Goal: Complete application form: Complete application form

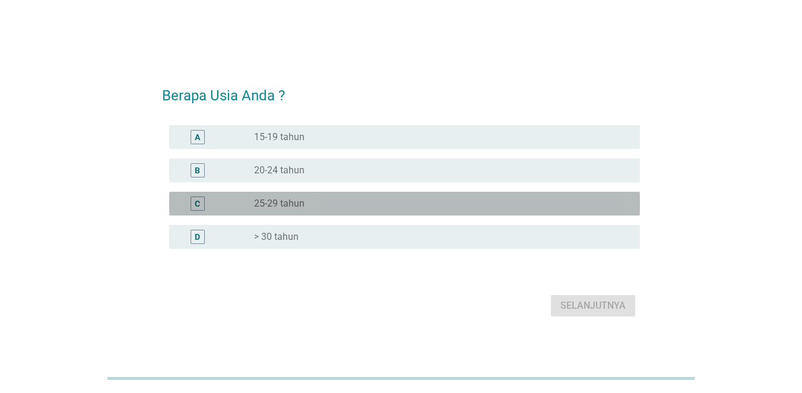
click at [372, 208] on div "radio_button_unchecked 25-29 tahun" at bounding box center [437, 204] width 367 height 12
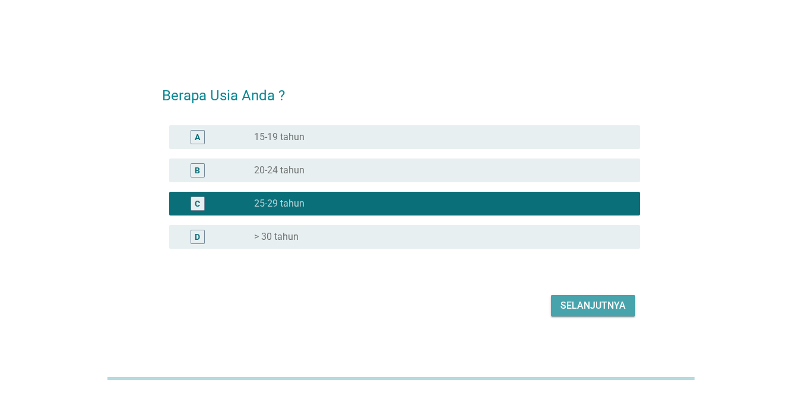
click at [604, 308] on div "Selanjutnya" at bounding box center [593, 306] width 65 height 14
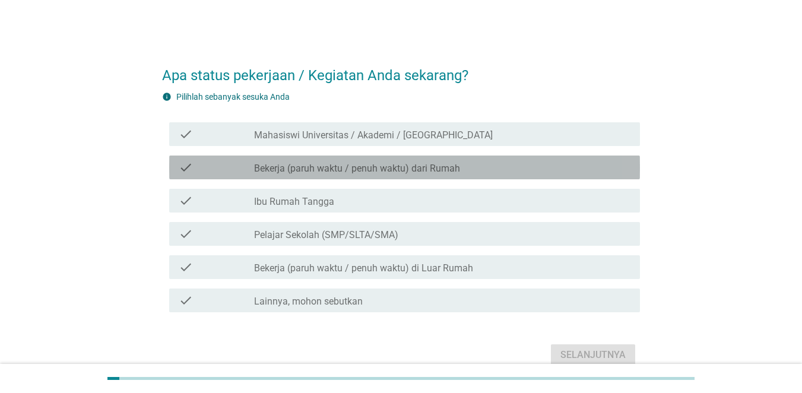
click at [455, 173] on label "Bekerja (paruh waktu / penuh waktu) dari Rumah" at bounding box center [357, 169] width 206 height 12
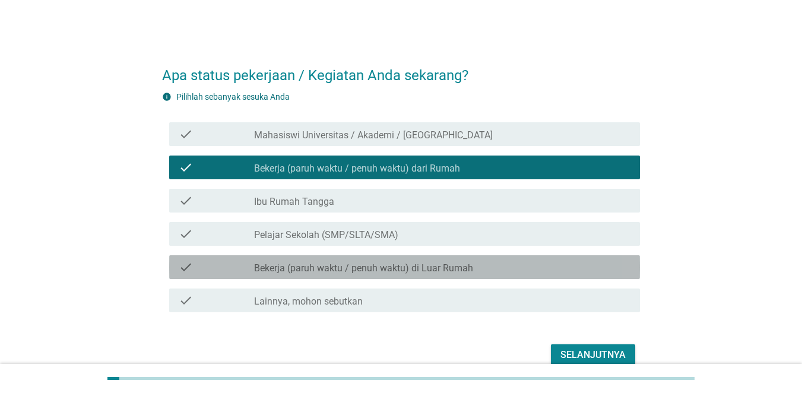
click at [455, 264] on label "Bekerja (paruh waktu / penuh waktu) di Luar Rumah" at bounding box center [363, 269] width 219 height 12
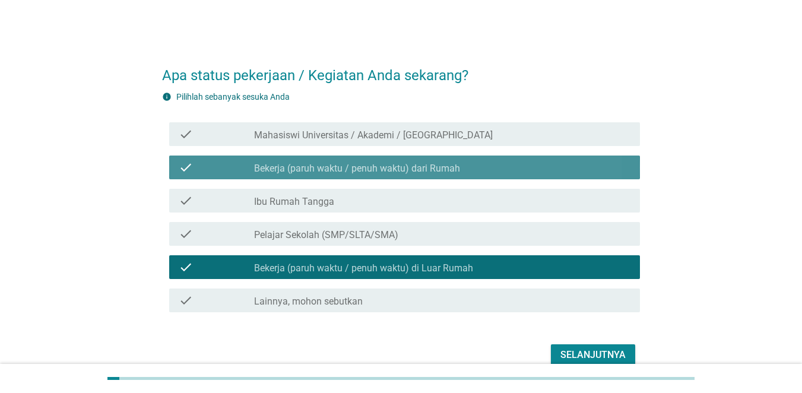
click at [428, 165] on label "Bekerja (paruh waktu / penuh waktu) dari Rumah" at bounding box center [357, 169] width 206 height 12
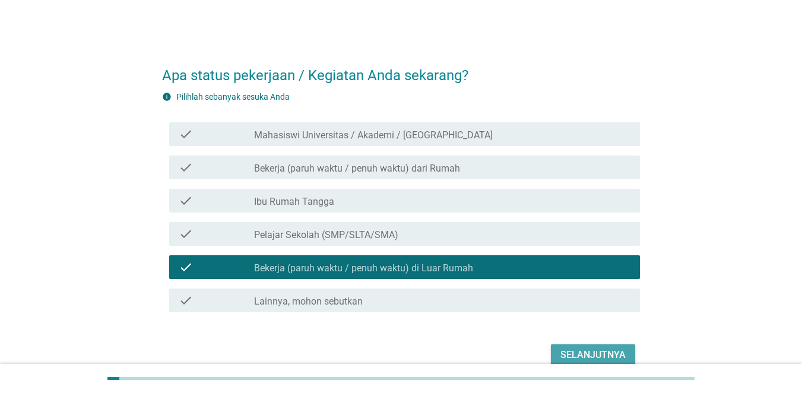
click at [578, 347] on button "Selanjutnya" at bounding box center [593, 354] width 84 height 21
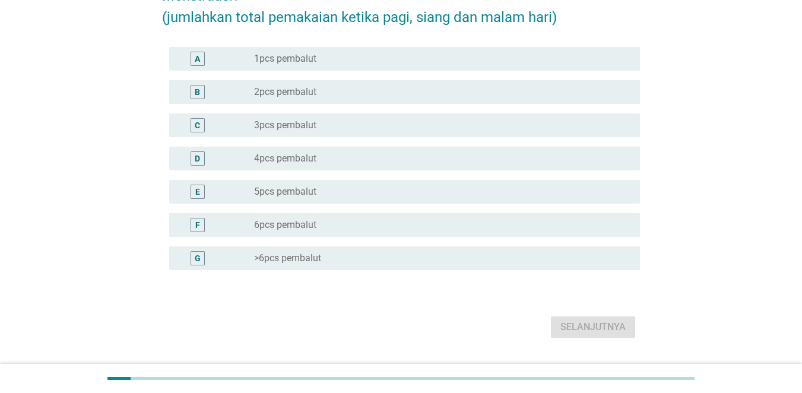
scroll to position [134, 0]
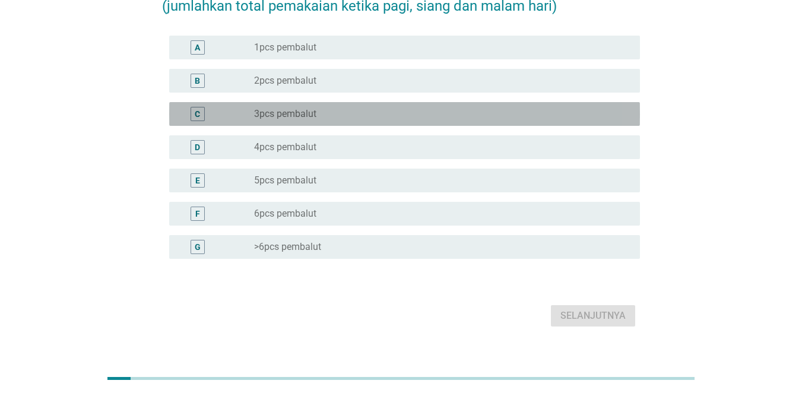
click at [369, 113] on div "radio_button_unchecked 3pcs pembalut" at bounding box center [437, 114] width 367 height 12
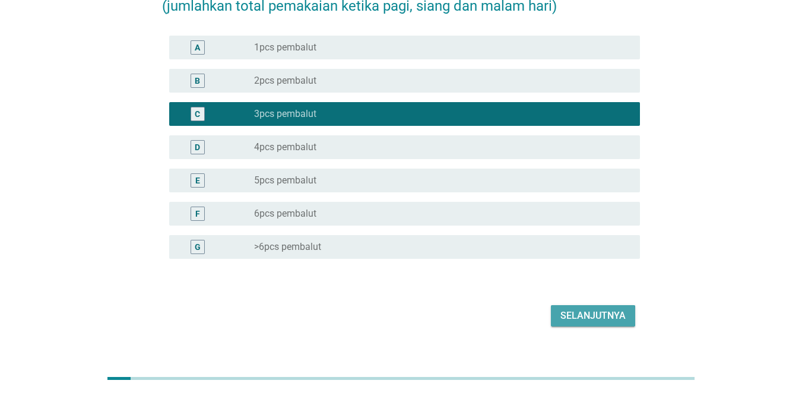
click at [602, 317] on div "Selanjutnya" at bounding box center [593, 316] width 65 height 14
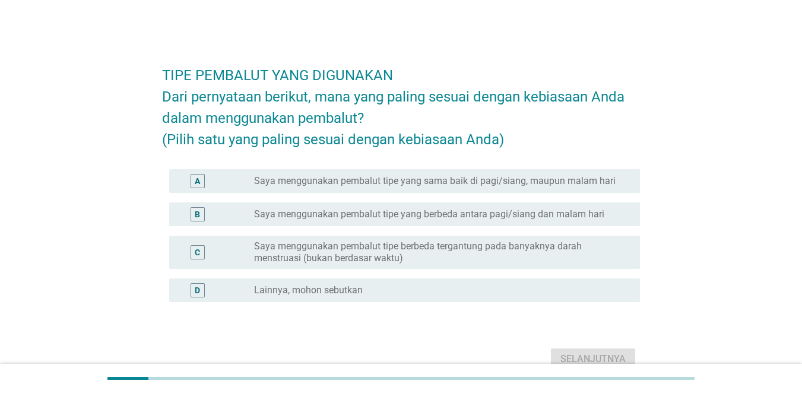
click at [603, 264] on label "Saya menggunakan pembalut tipe berbeda tergantung pada banyaknya darah menstrua…" at bounding box center [437, 253] width 367 height 24
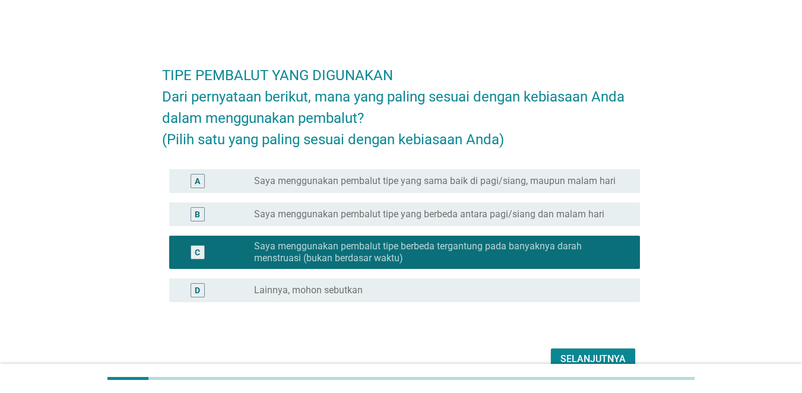
scroll to position [83, 0]
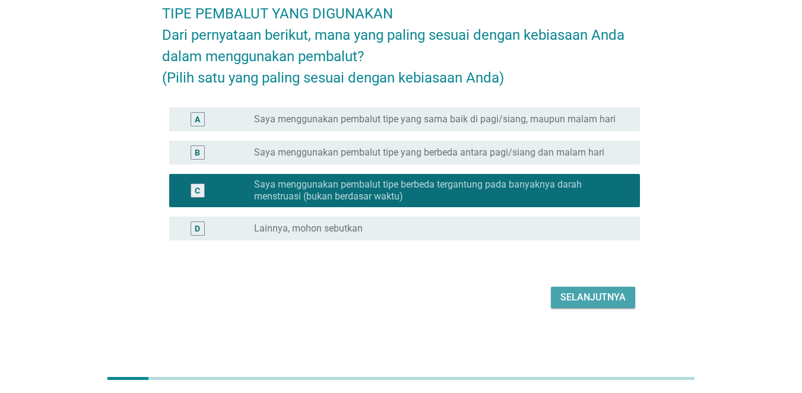
click at [590, 298] on div "Selanjutnya" at bounding box center [593, 297] width 65 height 14
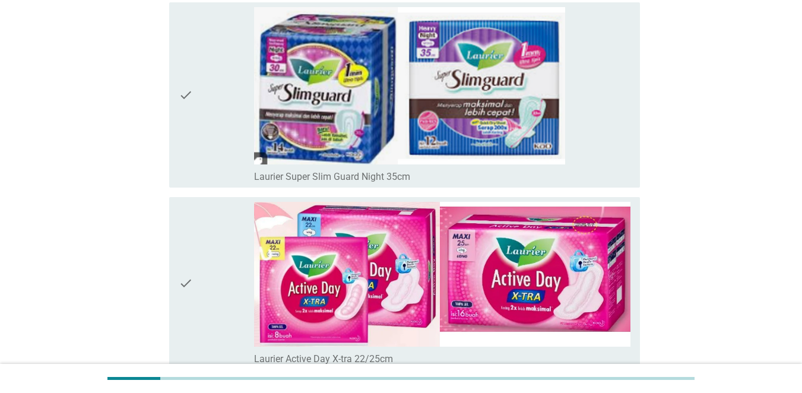
scroll to position [2956, 0]
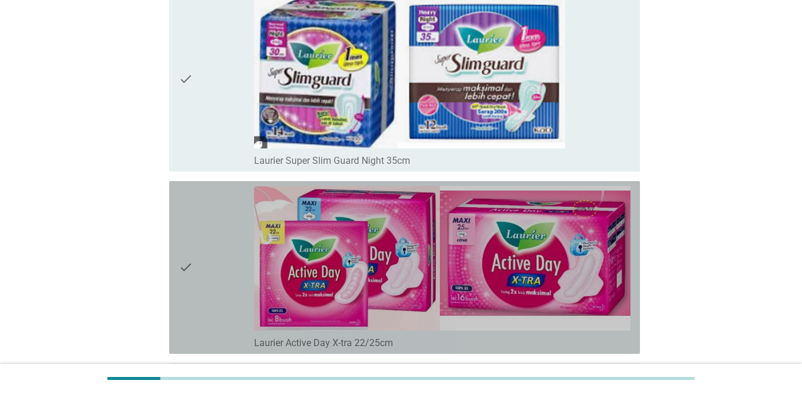
click at [190, 265] on icon "check" at bounding box center [186, 267] width 14 height 163
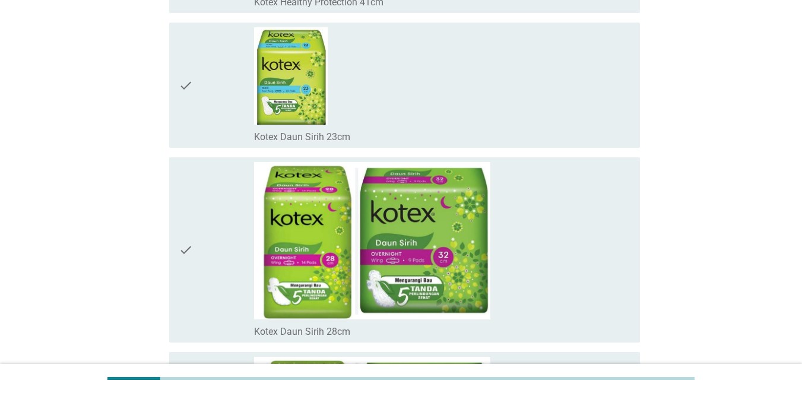
scroll to position [9499, 0]
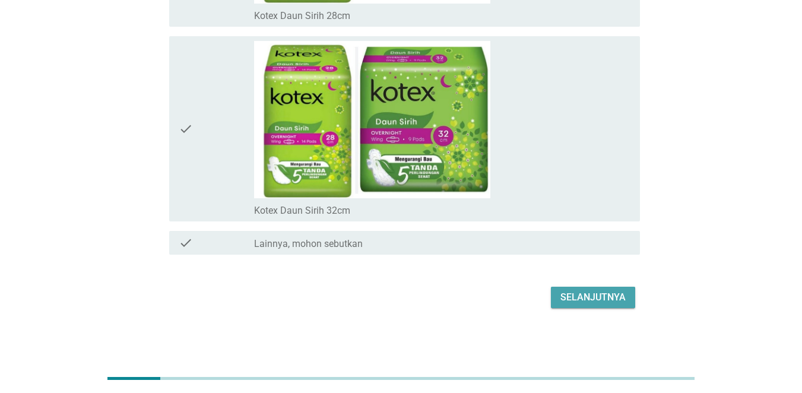
click at [584, 299] on div "Selanjutnya" at bounding box center [593, 297] width 65 height 14
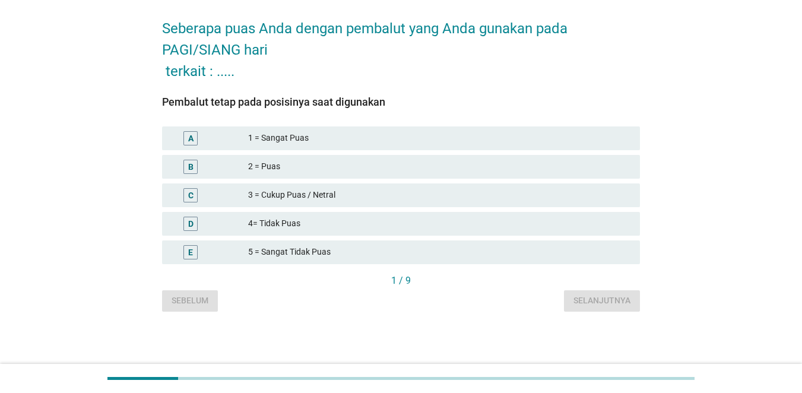
scroll to position [0, 0]
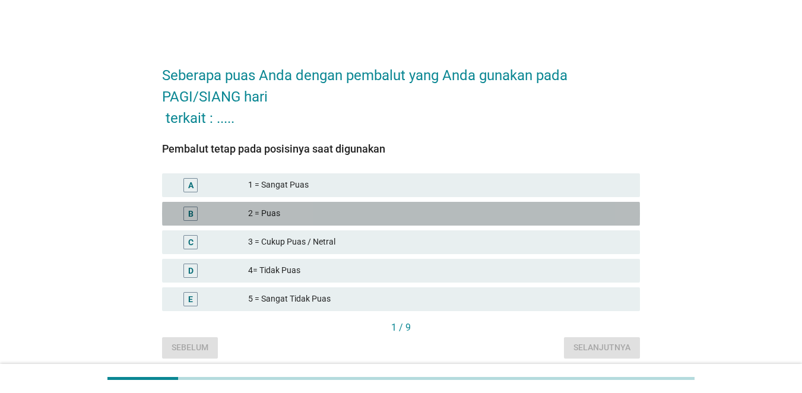
click at [433, 220] on div "2 = Puas" at bounding box center [439, 214] width 382 height 14
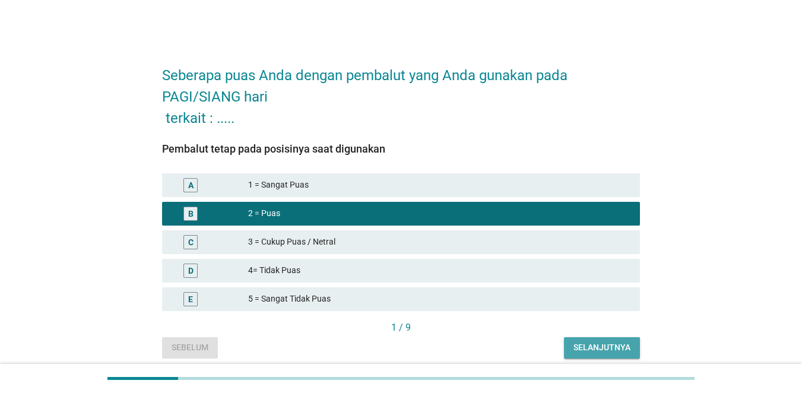
click at [584, 355] on button "Selanjutnya" at bounding box center [602, 347] width 76 height 21
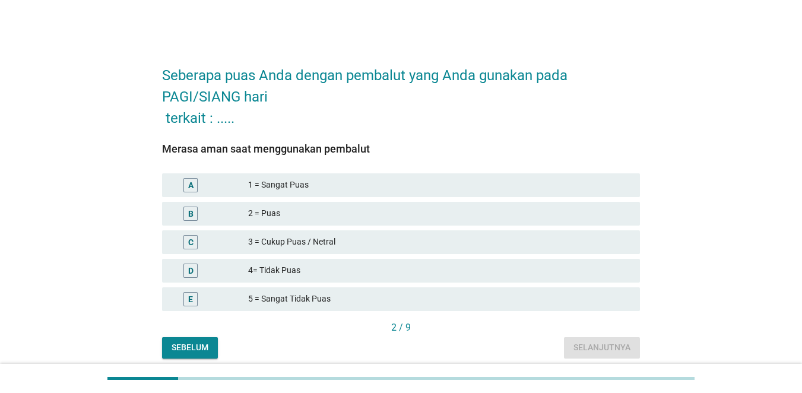
click at [499, 216] on div "2 = Puas" at bounding box center [439, 214] width 382 height 14
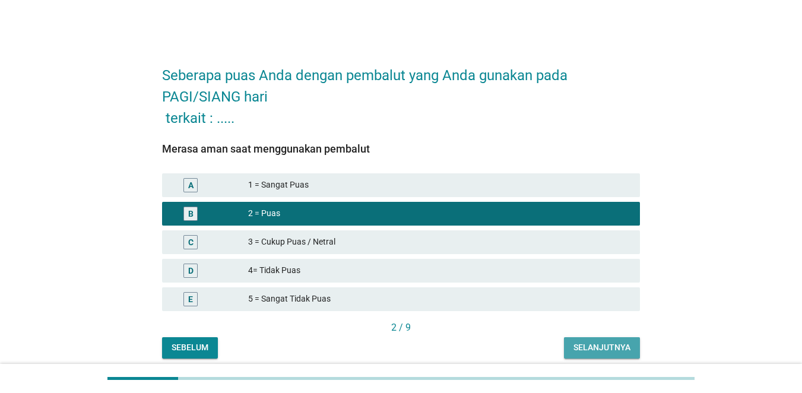
click at [579, 355] on button "Selanjutnya" at bounding box center [602, 347] width 76 height 21
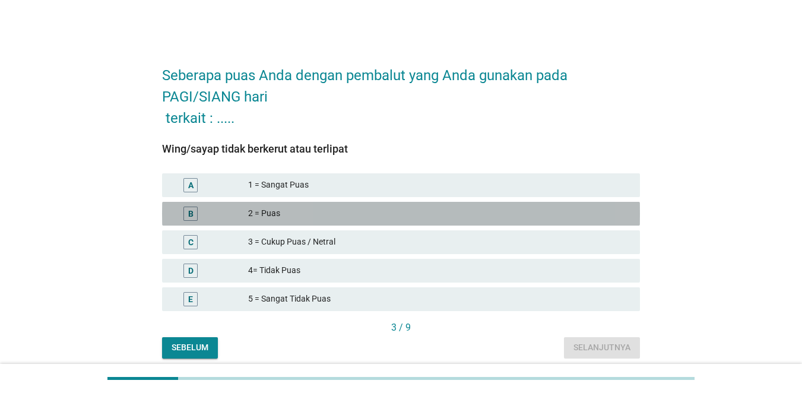
click at [472, 218] on div "2 = Puas" at bounding box center [439, 214] width 382 height 14
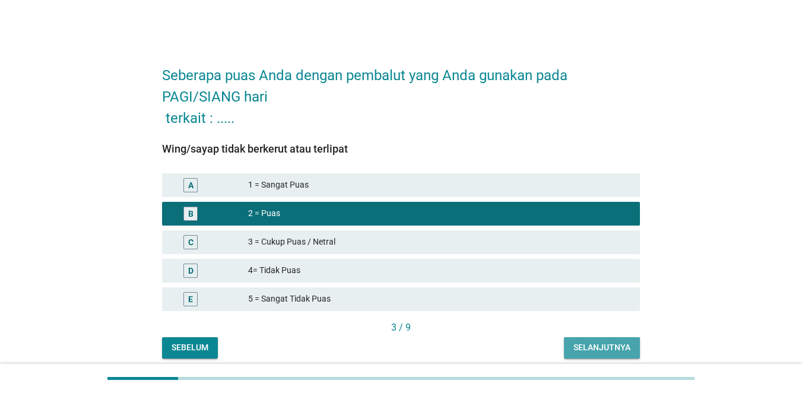
click at [580, 346] on div "Selanjutnya" at bounding box center [602, 347] width 57 height 12
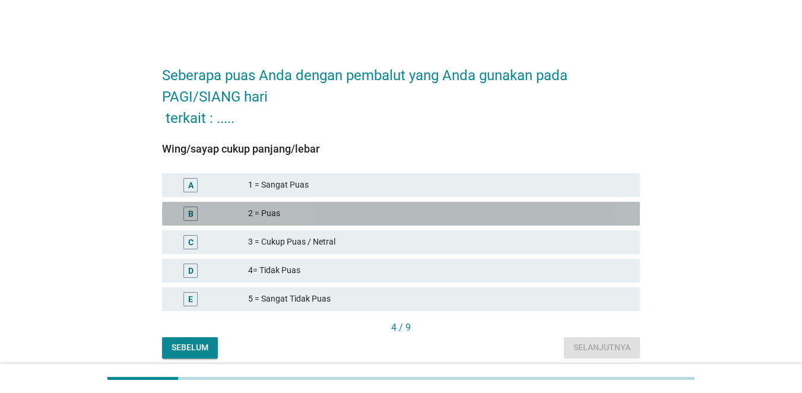
click at [469, 215] on div "2 = Puas" at bounding box center [439, 214] width 382 height 14
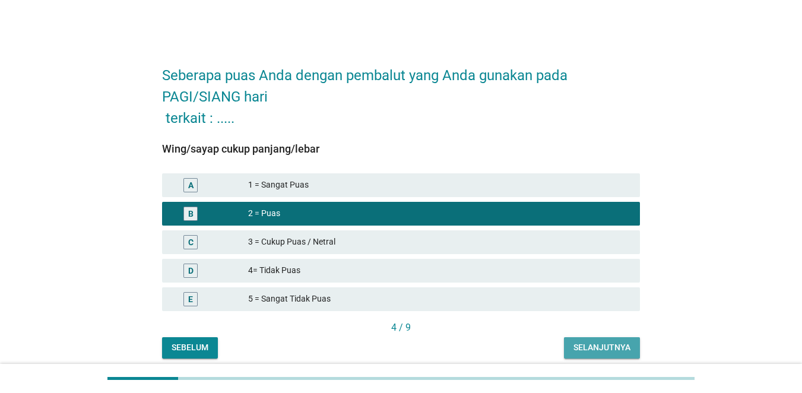
click at [589, 347] on div "Selanjutnya" at bounding box center [602, 347] width 57 height 12
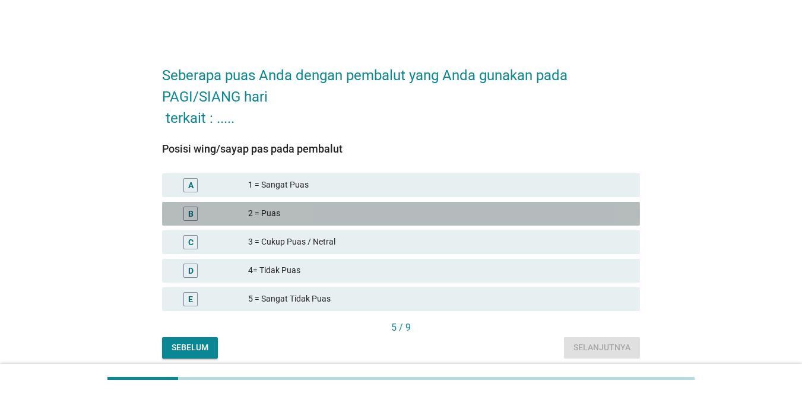
click at [473, 211] on div "2 = Puas" at bounding box center [439, 214] width 382 height 14
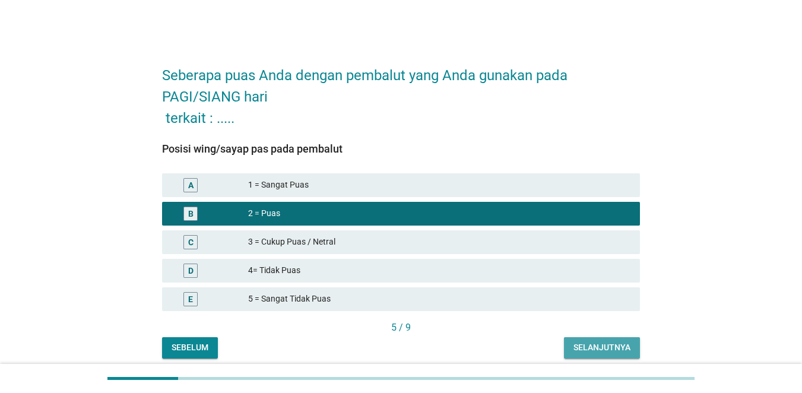
click at [597, 344] on div "Selanjutnya" at bounding box center [602, 347] width 57 height 12
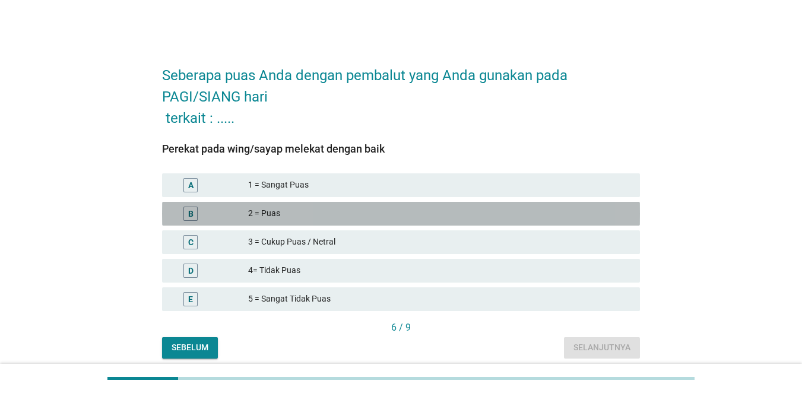
click at [485, 217] on div "2 = Puas" at bounding box center [439, 214] width 382 height 14
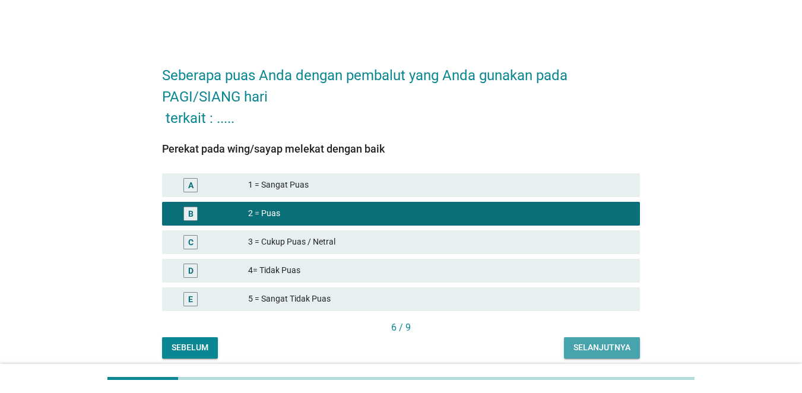
click at [590, 349] on div "Selanjutnya" at bounding box center [602, 347] width 57 height 12
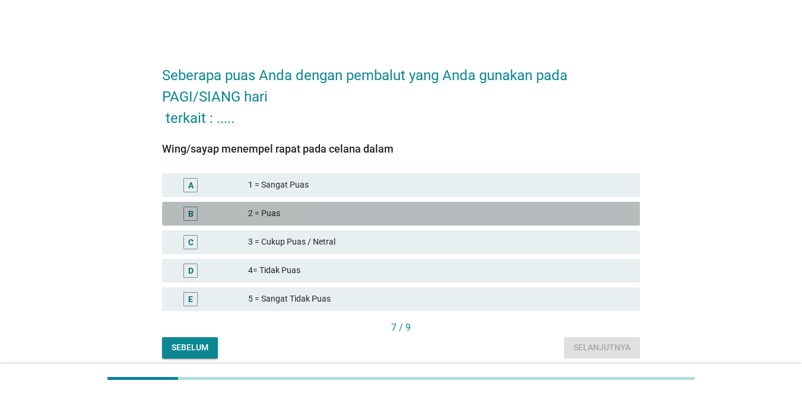
click at [452, 211] on div "2 = Puas" at bounding box center [439, 214] width 382 height 14
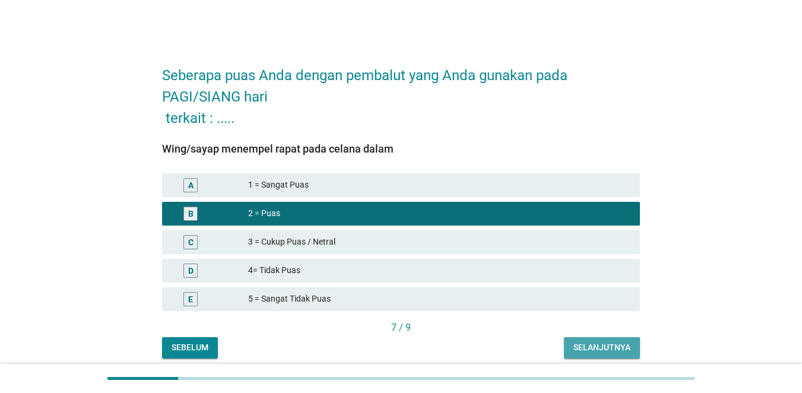
click at [586, 342] on div "Selanjutnya" at bounding box center [602, 347] width 57 height 12
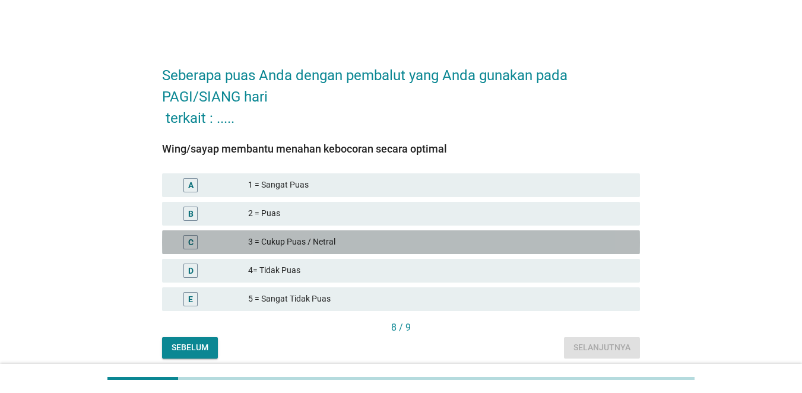
click at [456, 243] on div "3 = Cukup Puas / Netral" at bounding box center [439, 242] width 382 height 14
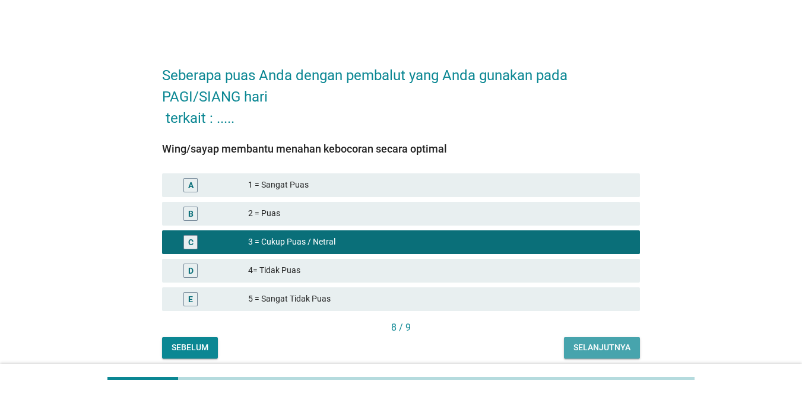
click at [594, 350] on div "Selanjutnya" at bounding box center [602, 347] width 57 height 12
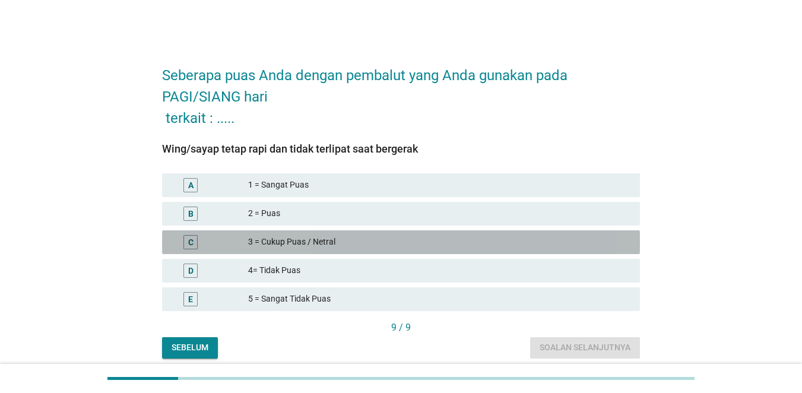
click at [477, 234] on div "C 3 = Cukup Puas / Netral" at bounding box center [401, 242] width 478 height 24
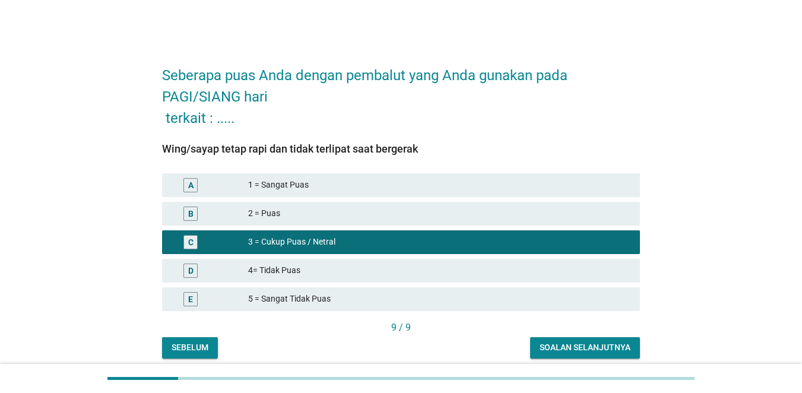
click at [580, 341] on div "Soalan selanjutnya" at bounding box center [585, 347] width 91 height 12
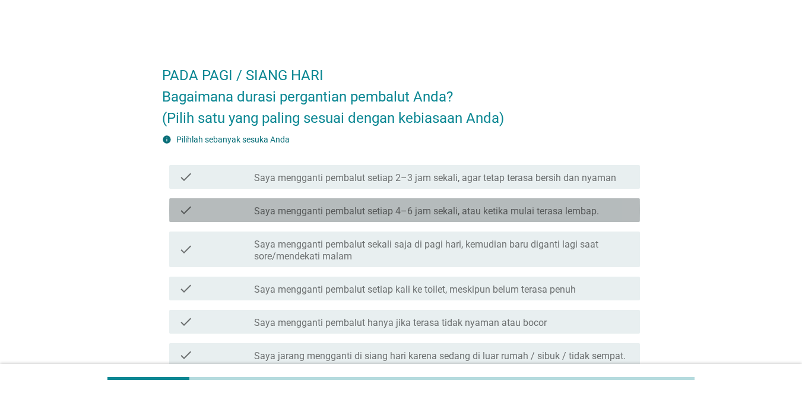
click at [505, 214] on label "Saya mengganti pembalut setiap 4–6 jam sekali, atau ketika mulai terasa lembap." at bounding box center [426, 211] width 345 height 12
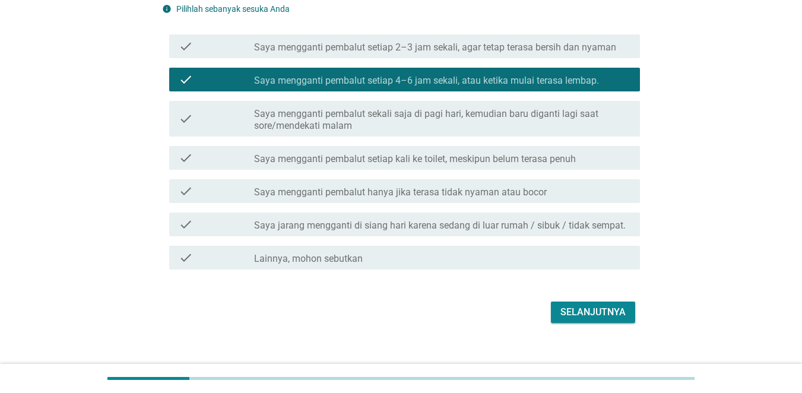
scroll to position [146, 0]
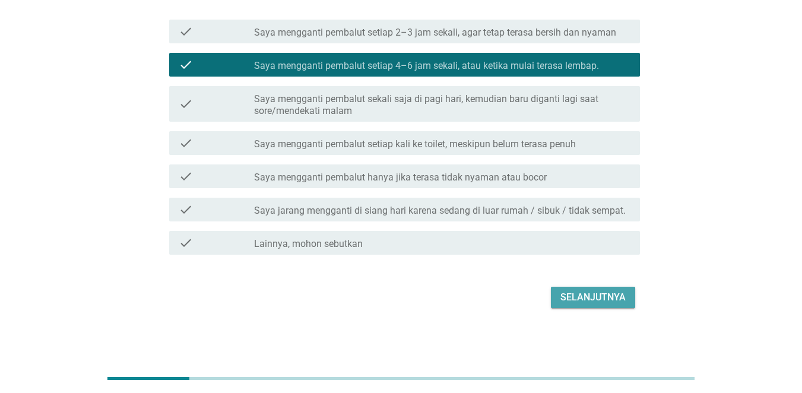
click at [594, 296] on div "Selanjutnya" at bounding box center [593, 297] width 65 height 14
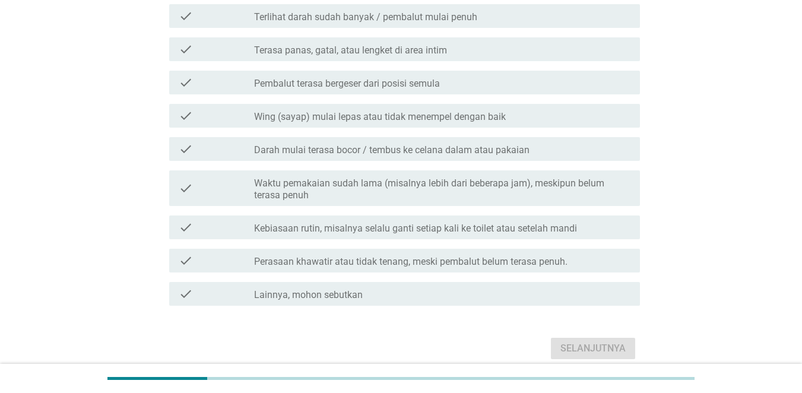
scroll to position [250, 0]
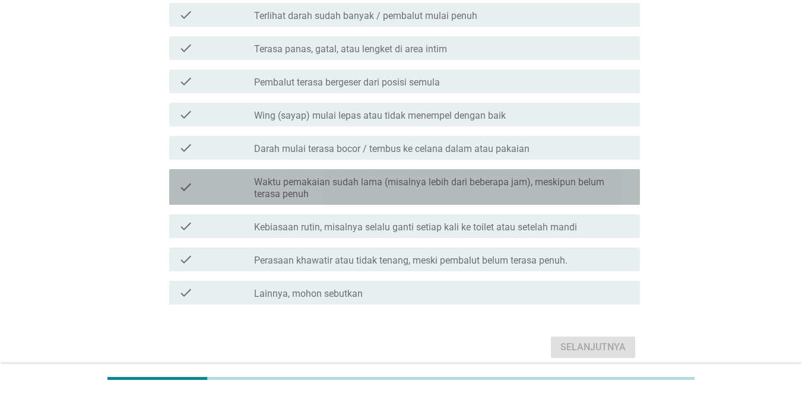
click at [535, 192] on label "Waktu pemakaian sudah lama (misalnya lebih dari beberapa jam), meskipun belum t…" at bounding box center [442, 188] width 377 height 24
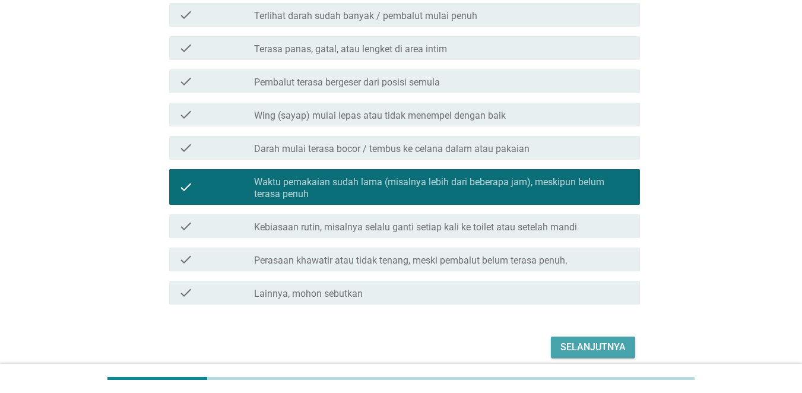
click at [583, 350] on div "Selanjutnya" at bounding box center [593, 347] width 65 height 14
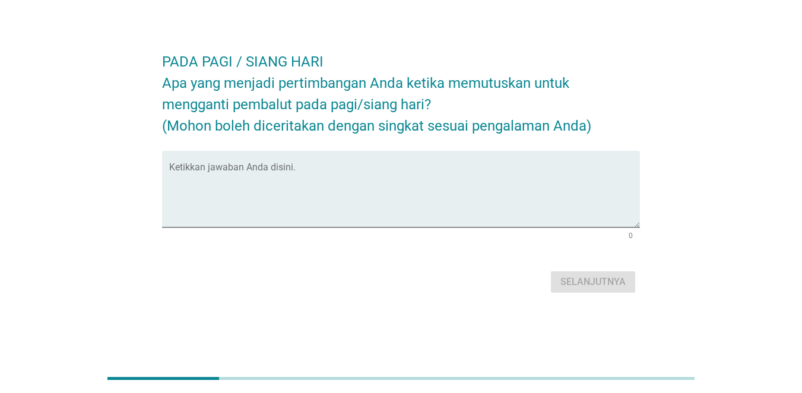
scroll to position [0, 0]
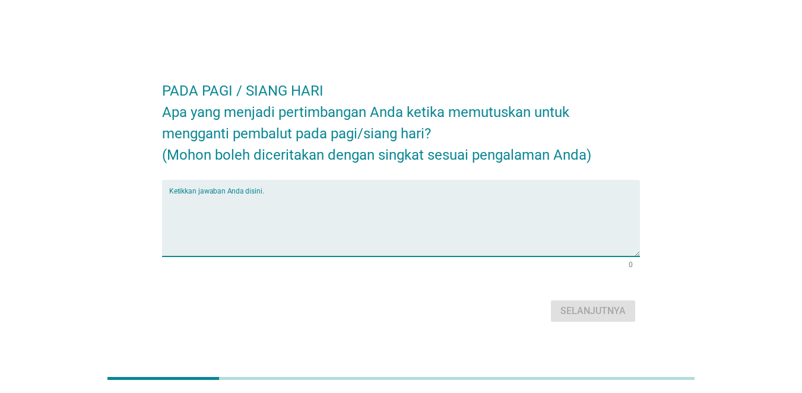
click at [430, 217] on textarea "Ketikkan jawaban Anda disini." at bounding box center [404, 225] width 471 height 62
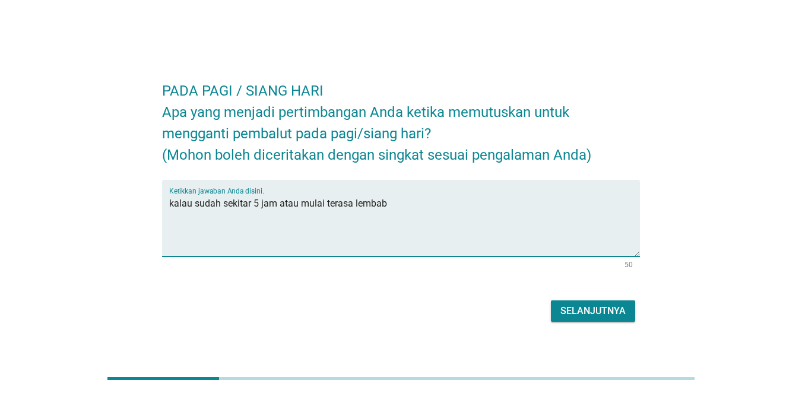
type textarea "kalau sudah sekitar 5 jam atau mulai terasa lembab"
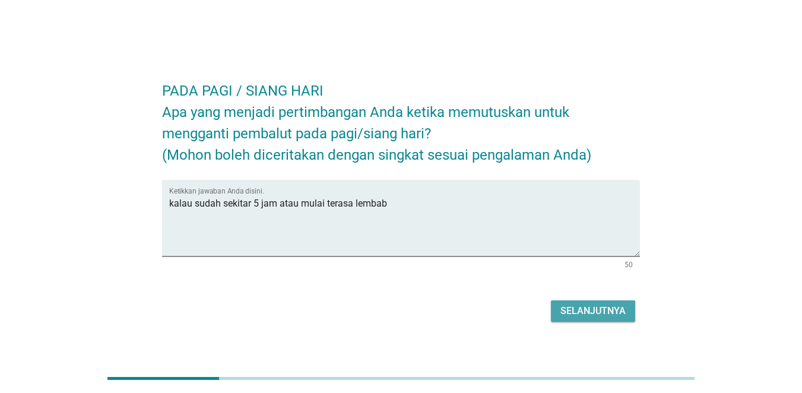
click at [597, 310] on div "Selanjutnya" at bounding box center [593, 311] width 65 height 14
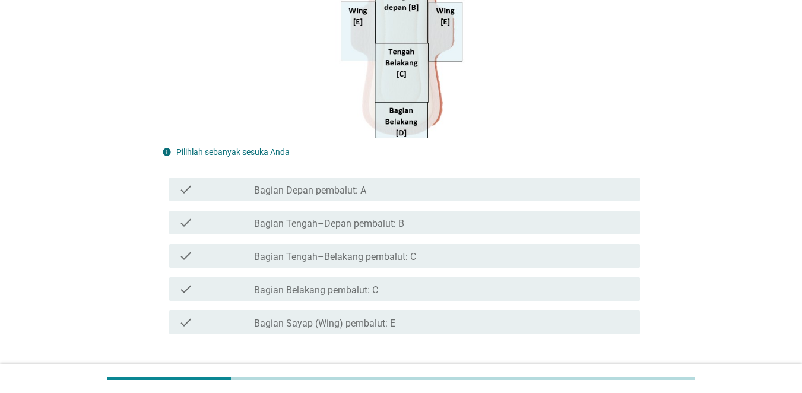
scroll to position [291, 0]
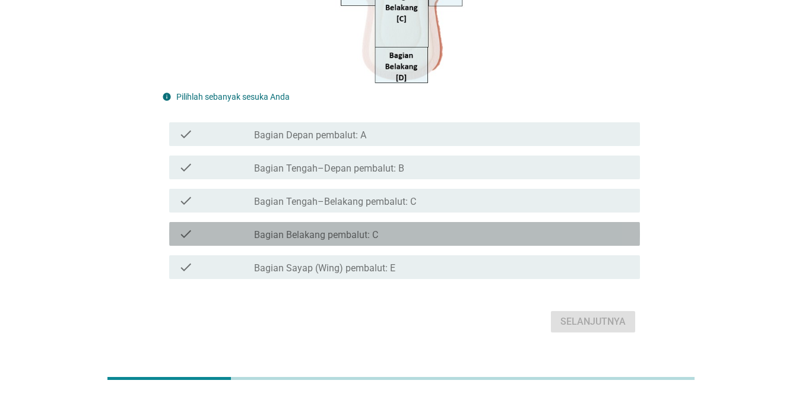
click at [538, 230] on div "check_box_outline_blank Bagian Belakang pembalut: C" at bounding box center [442, 234] width 377 height 14
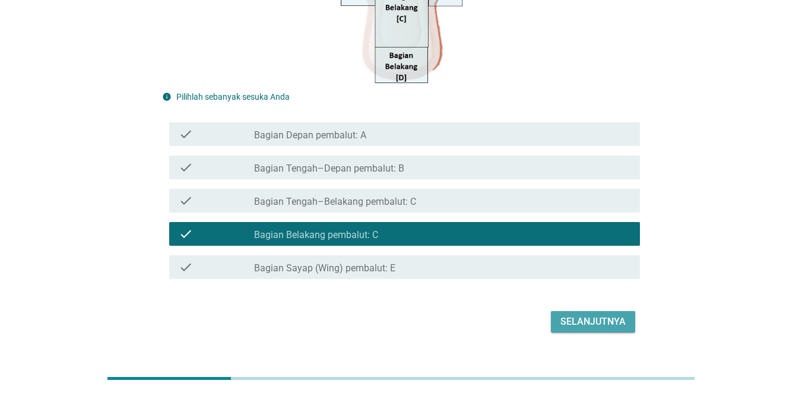
click at [629, 320] on button "Selanjutnya" at bounding box center [593, 321] width 84 height 21
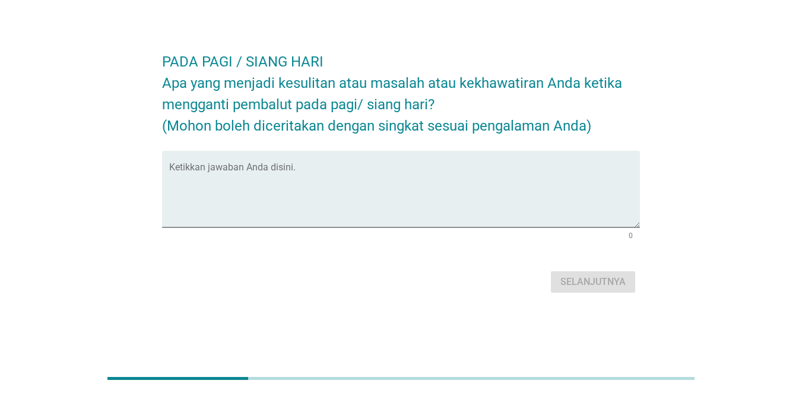
scroll to position [0, 0]
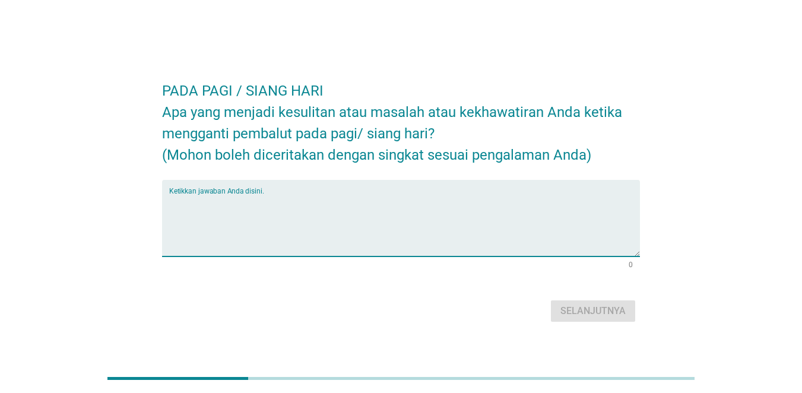
click at [412, 200] on textarea "Ketikkan jawaban Anda disini." at bounding box center [404, 225] width 471 height 62
type textarea "tidak ada kesulitan"
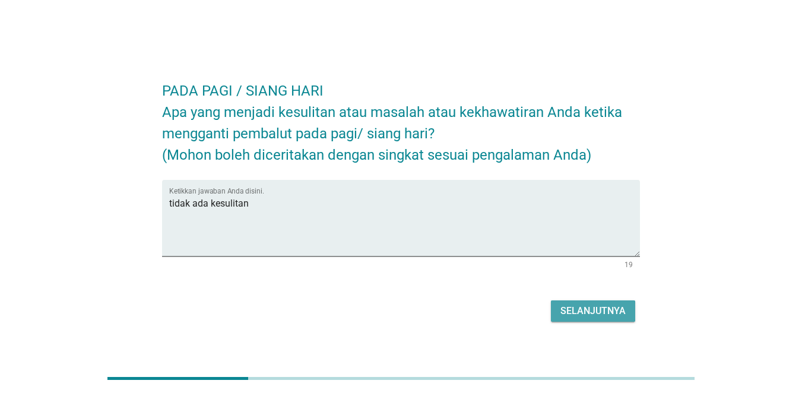
click at [602, 312] on div "Selanjutnya" at bounding box center [593, 311] width 65 height 14
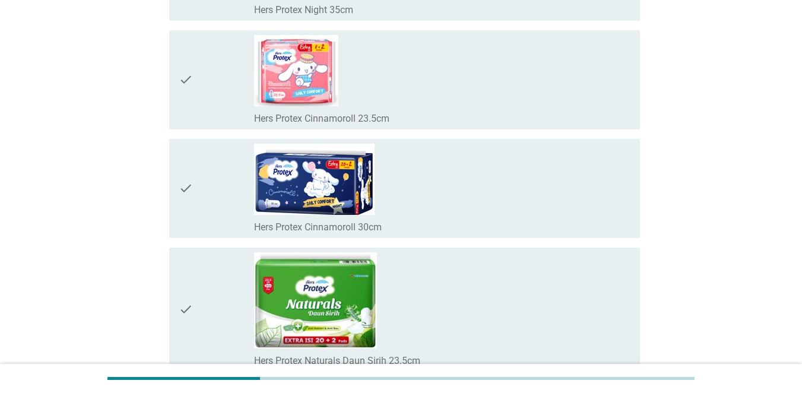
scroll to position [7761, 0]
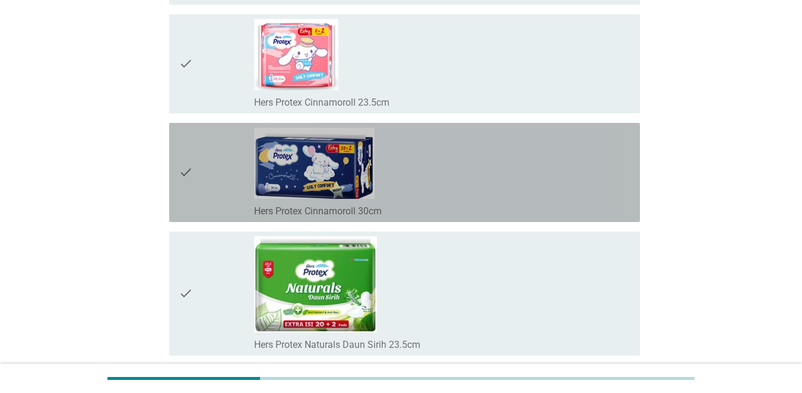
click at [186, 171] on icon "check" at bounding box center [186, 173] width 14 height 90
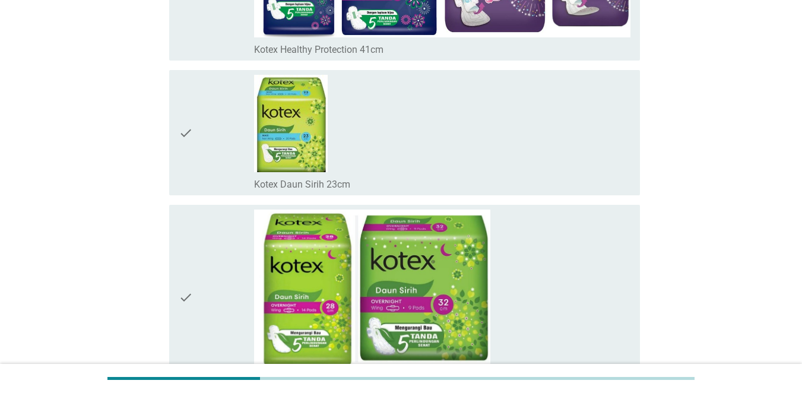
scroll to position [9499, 0]
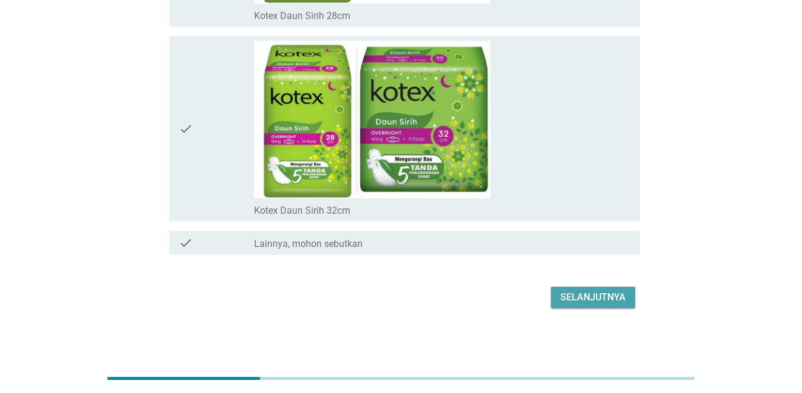
click at [611, 292] on div "Selanjutnya" at bounding box center [593, 297] width 65 height 14
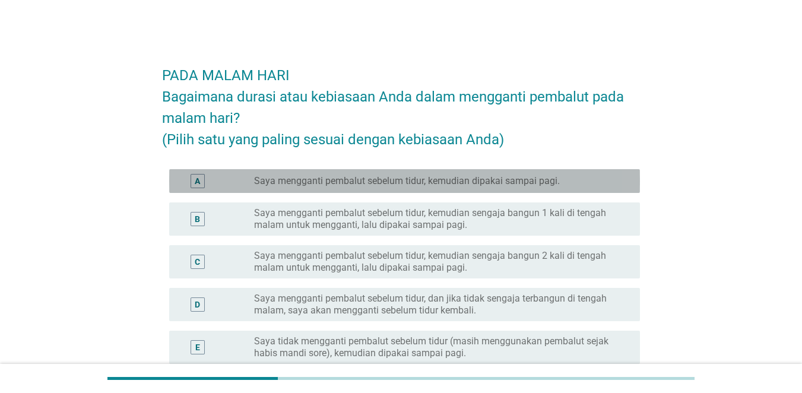
click at [539, 180] on label "Saya mengganti pembalut sebelum tidur, kemudian dipakai sampai pagi." at bounding box center [407, 181] width 306 height 12
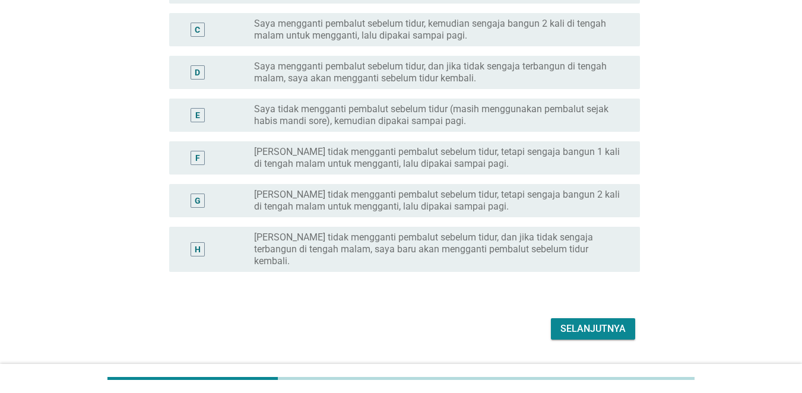
scroll to position [252, 0]
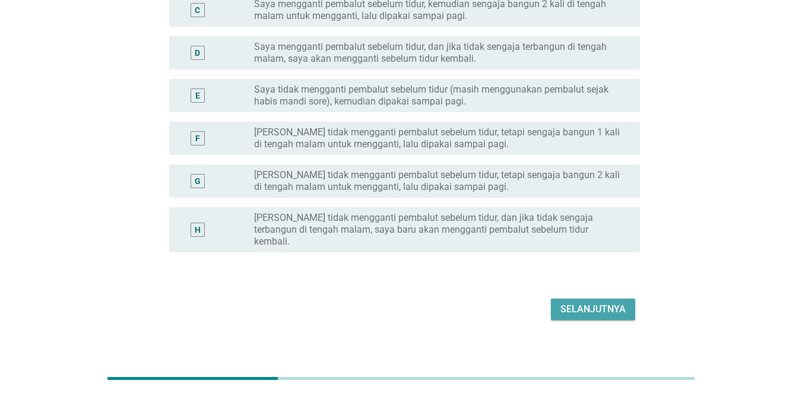
click at [577, 299] on button "Selanjutnya" at bounding box center [593, 309] width 84 height 21
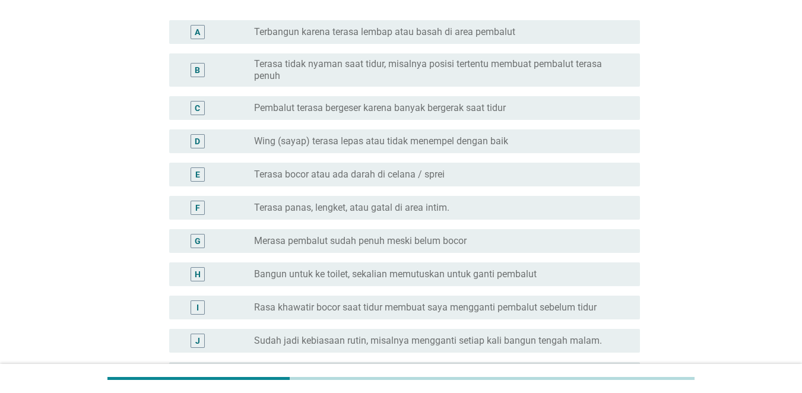
scroll to position [127, 0]
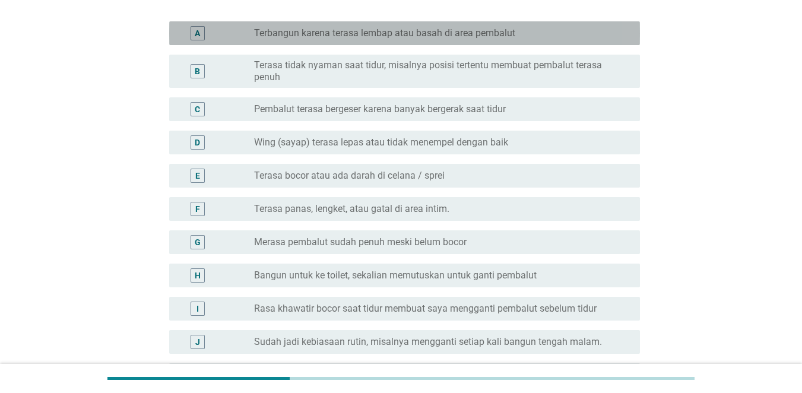
click at [579, 32] on div "radio_button_unchecked Terbangun karena terasa lembap atau basah di area pembal…" at bounding box center [437, 33] width 367 height 12
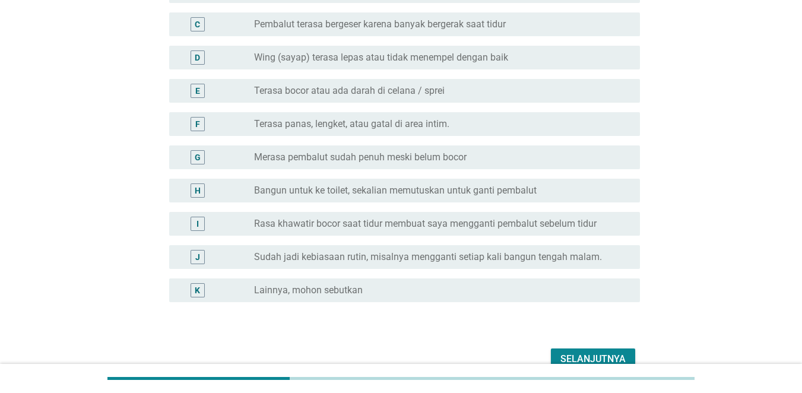
scroll to position [273, 0]
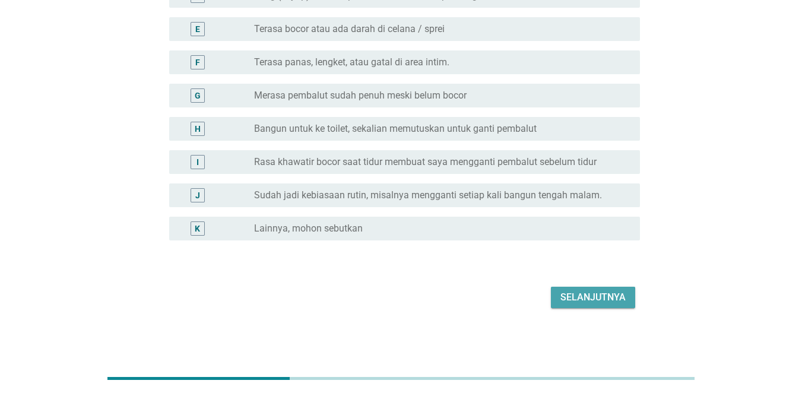
click at [627, 296] on button "Selanjutnya" at bounding box center [593, 297] width 84 height 21
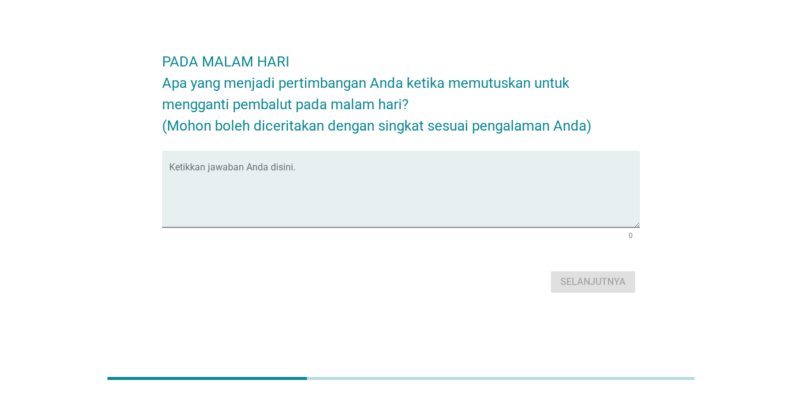
scroll to position [0, 0]
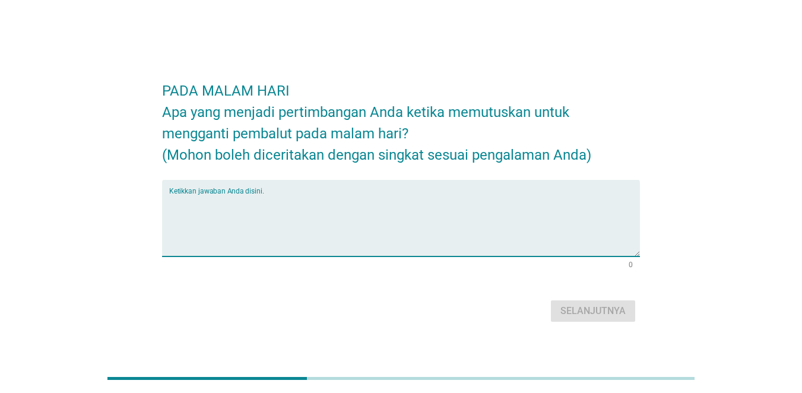
click at [365, 212] on textarea "Ketikkan jawaban Anda disini." at bounding box center [404, 225] width 471 height 62
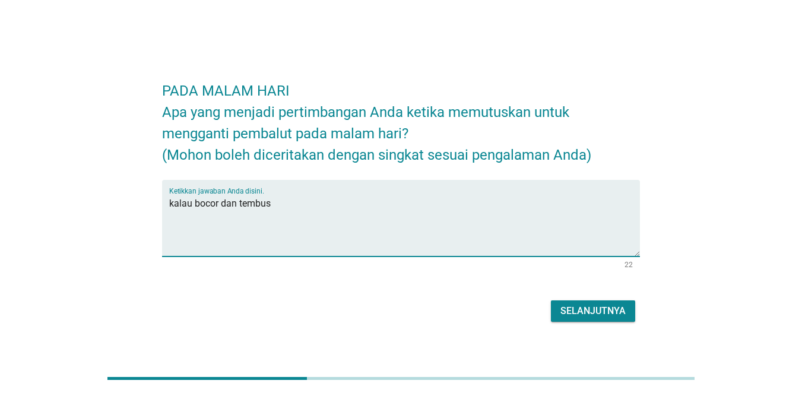
type textarea "kalau bocor dan tembus"
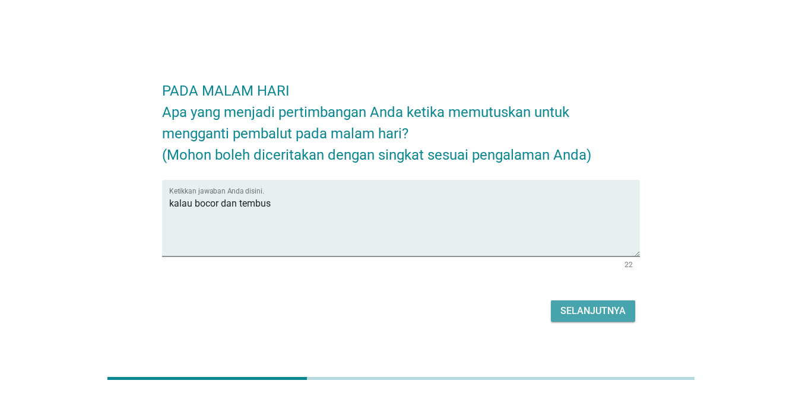
click at [626, 314] on button "Selanjutnya" at bounding box center [593, 311] width 84 height 21
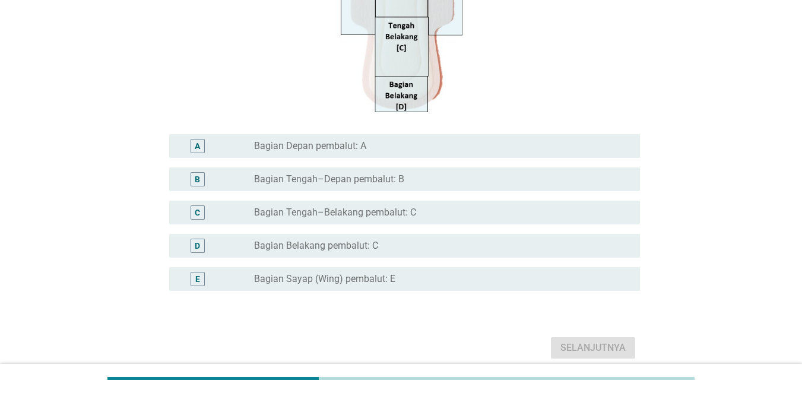
scroll to position [277, 0]
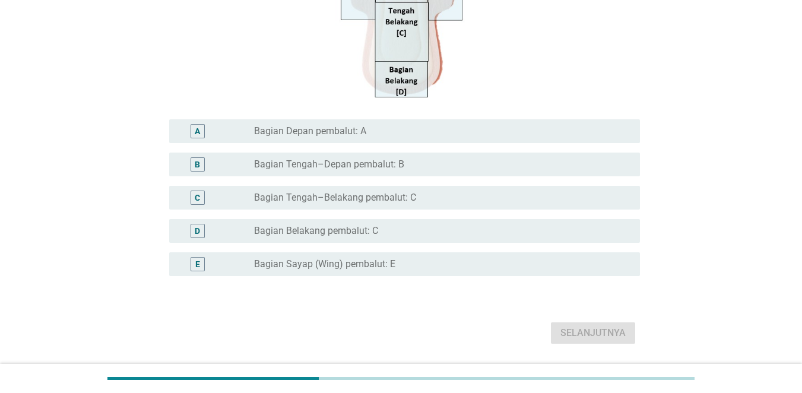
click at [522, 229] on div "radio_button_unchecked Bagian Belakang pembalut: C" at bounding box center [437, 231] width 367 height 12
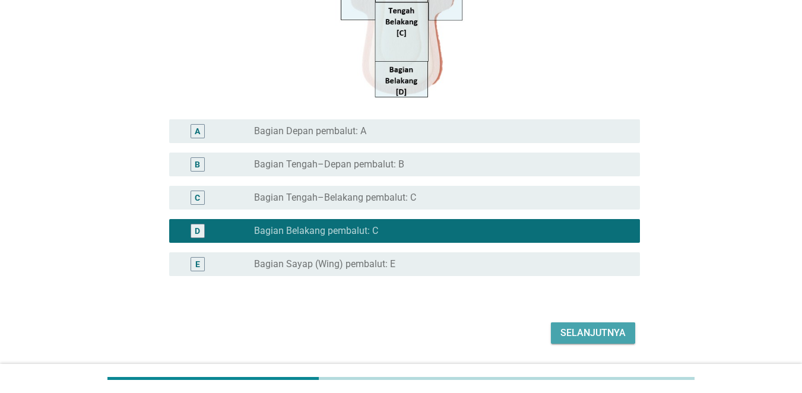
click at [571, 344] on button "Selanjutnya" at bounding box center [593, 332] width 84 height 21
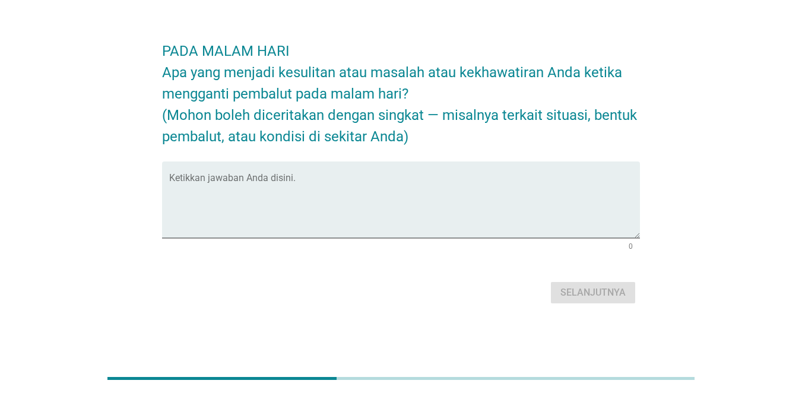
scroll to position [0, 0]
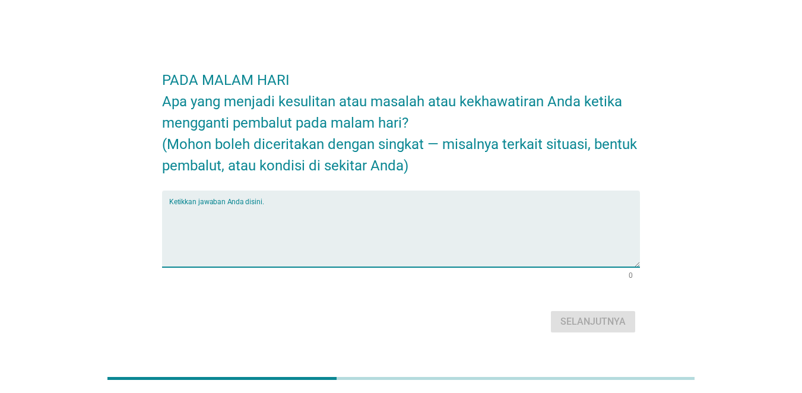
click at [320, 236] on textarea "Ketikkan jawaban Anda disini." at bounding box center [404, 236] width 471 height 62
type textarea "tanggung pagi hari"
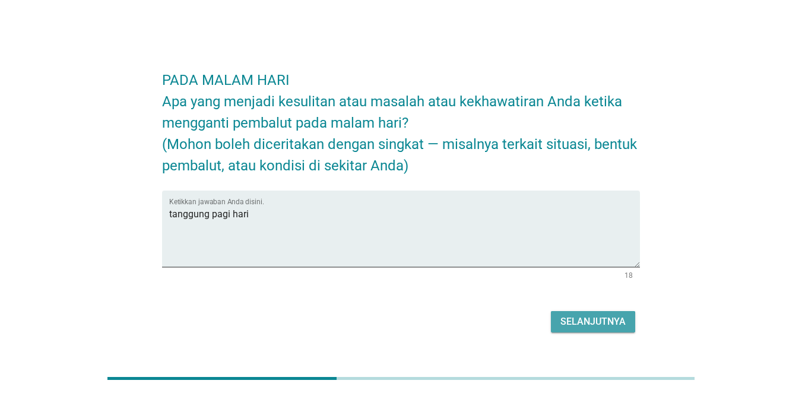
click at [594, 329] on button "Selanjutnya" at bounding box center [593, 321] width 84 height 21
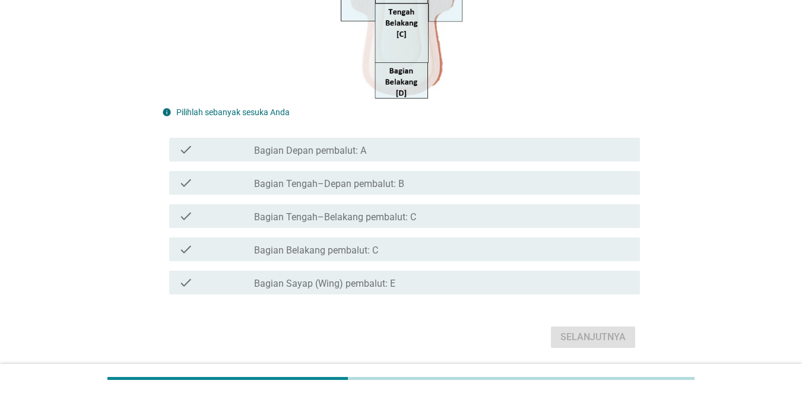
scroll to position [257, 0]
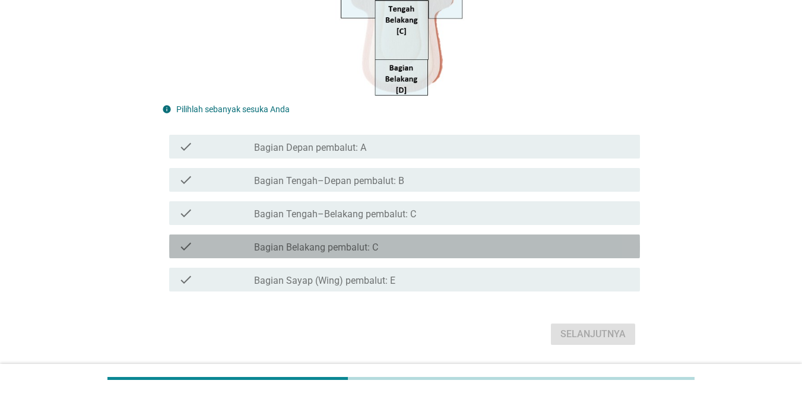
click at [553, 243] on div "check_box_outline_blank Bagian Belakang pembalut: C" at bounding box center [442, 246] width 377 height 14
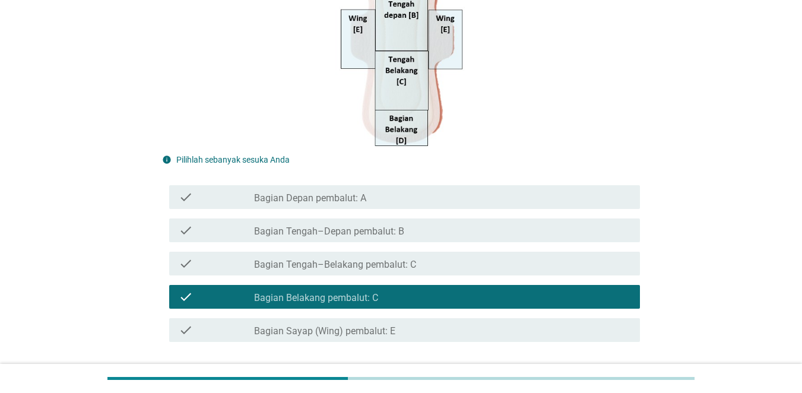
scroll to position [295, 0]
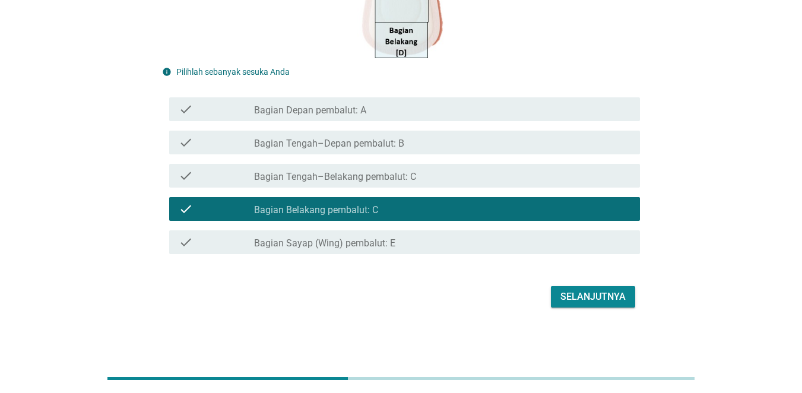
click at [508, 244] on div "check_box_outline_blank Bagian Sayap (Wing) pembalut: E" at bounding box center [442, 242] width 377 height 14
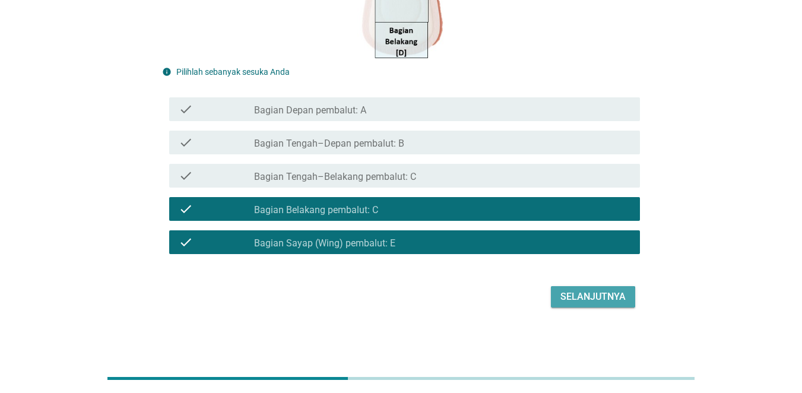
click at [599, 301] on div "Selanjutnya" at bounding box center [593, 297] width 65 height 14
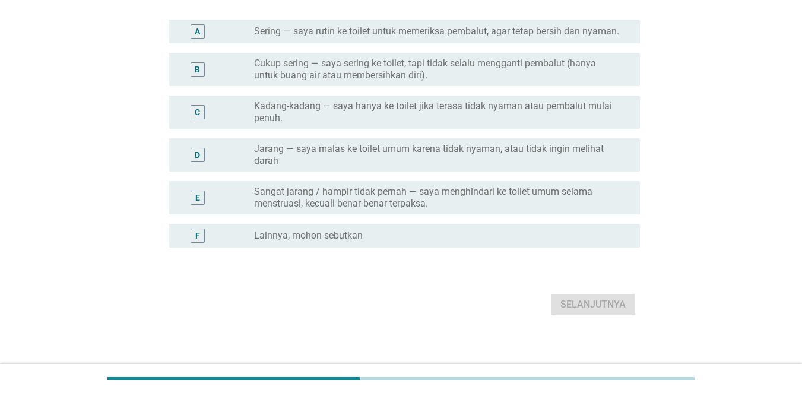
scroll to position [157, 0]
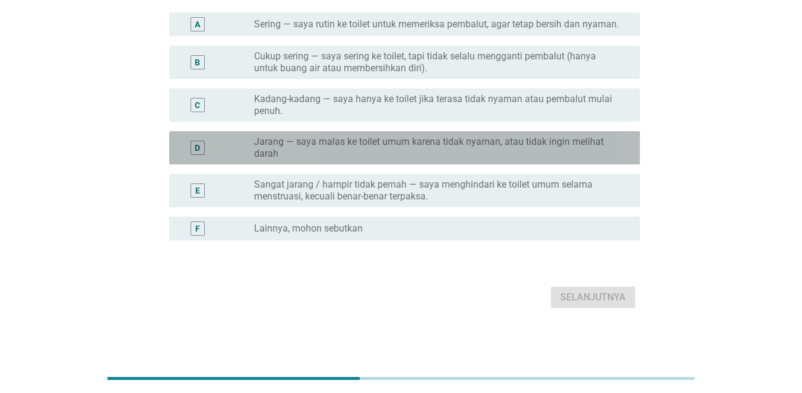
click at [592, 158] on label "Jarang — saya malas ke toilet umum karena tidak nyaman, atau tidak ingin meliha…" at bounding box center [437, 148] width 367 height 24
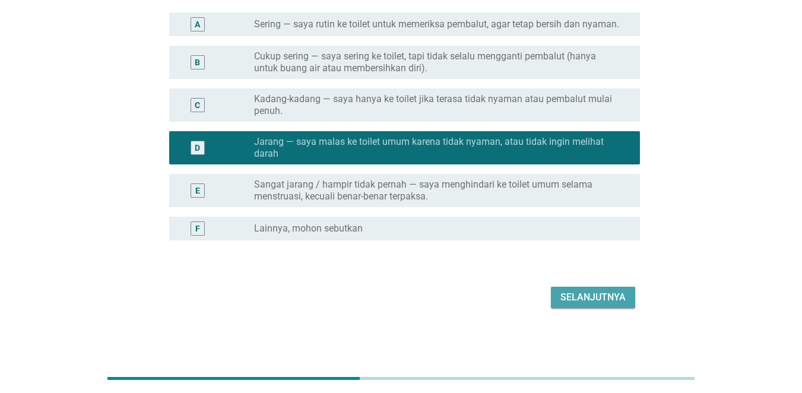
click at [603, 306] on button "Selanjutnya" at bounding box center [593, 297] width 84 height 21
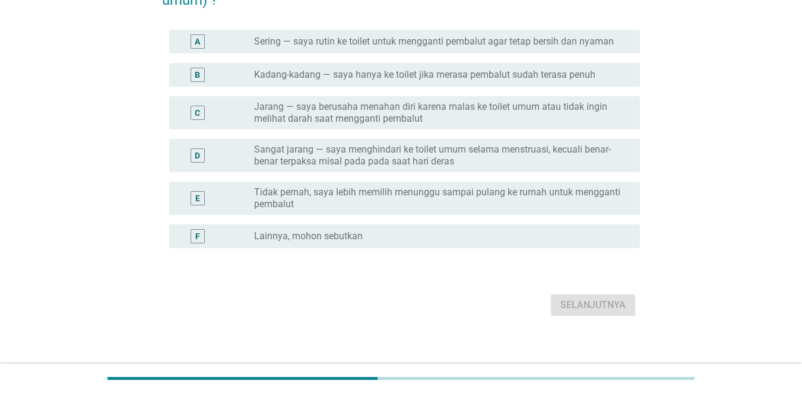
scroll to position [126, 0]
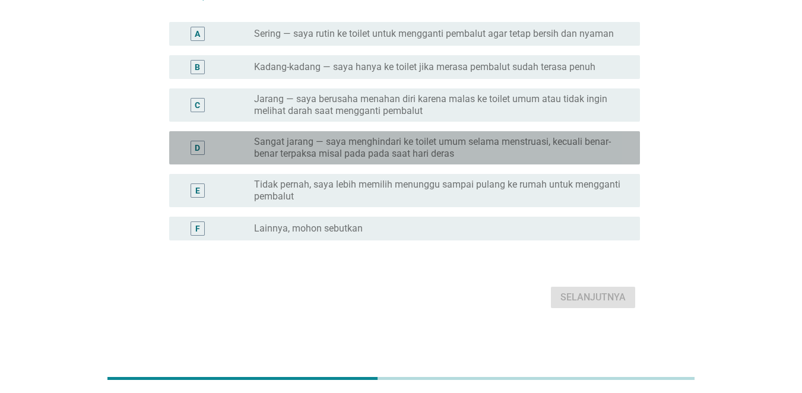
click at [496, 151] on label "Sangat jarang — saya menghindari ke toilet umum selama menstruasi, kecuali bena…" at bounding box center [437, 148] width 367 height 24
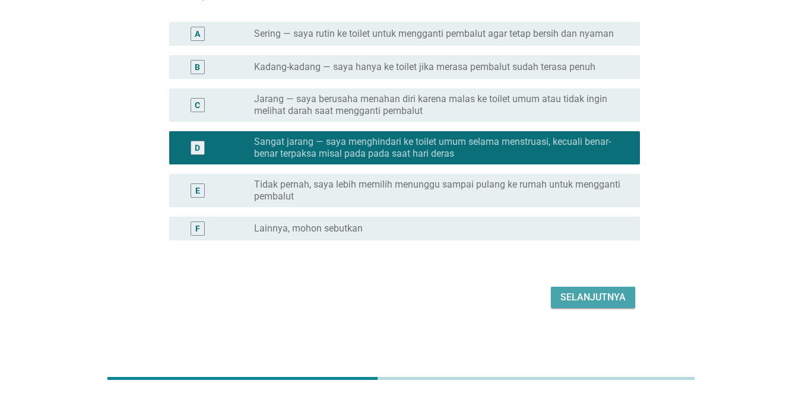
click at [594, 296] on div "Selanjutnya" at bounding box center [593, 297] width 65 height 14
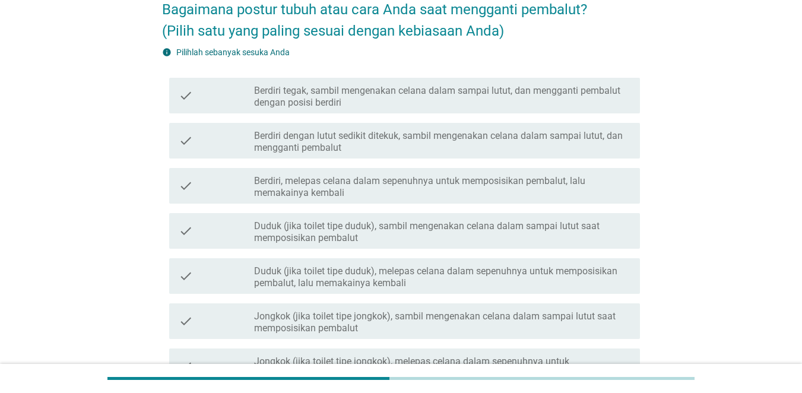
scroll to position [88, 0]
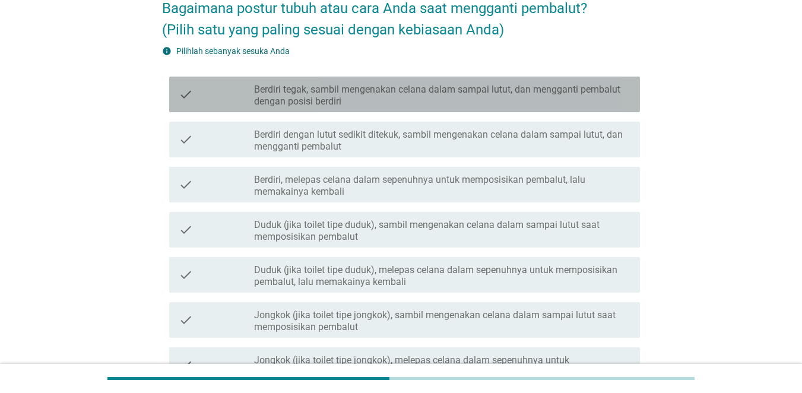
click at [546, 88] on label "Berdiri tegak, sambil mengenakan celana dalam sampai lutut, dan mengganti pemba…" at bounding box center [442, 96] width 377 height 24
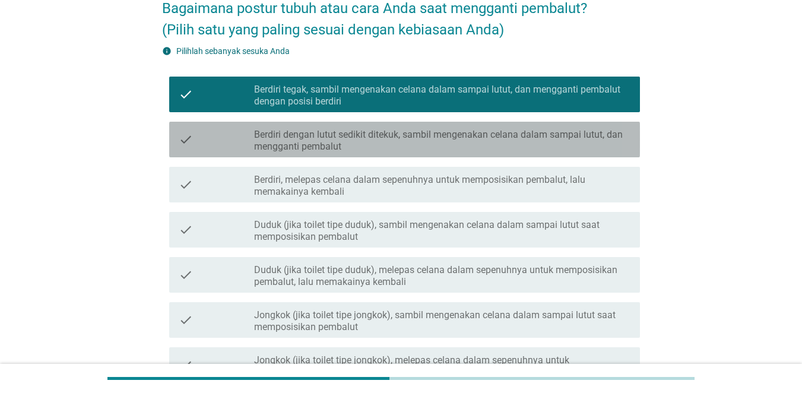
click at [557, 143] on label "Berdiri dengan lutut sedikit ditekuk, sambil mengenakan celana dalam sampai lut…" at bounding box center [442, 141] width 377 height 24
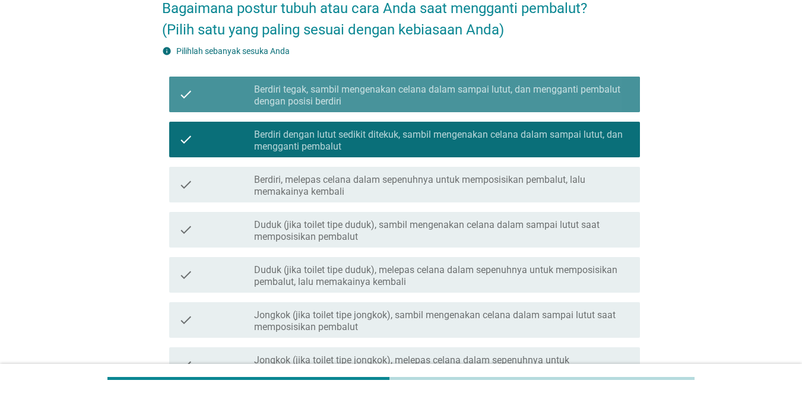
click at [546, 90] on label "Berdiri tegak, sambil mengenakan celana dalam sampai lutut, dan mengganti pemba…" at bounding box center [442, 96] width 377 height 24
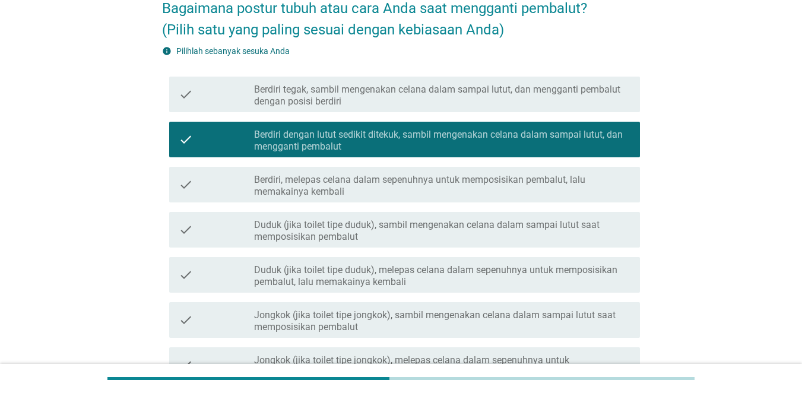
scroll to position [250, 0]
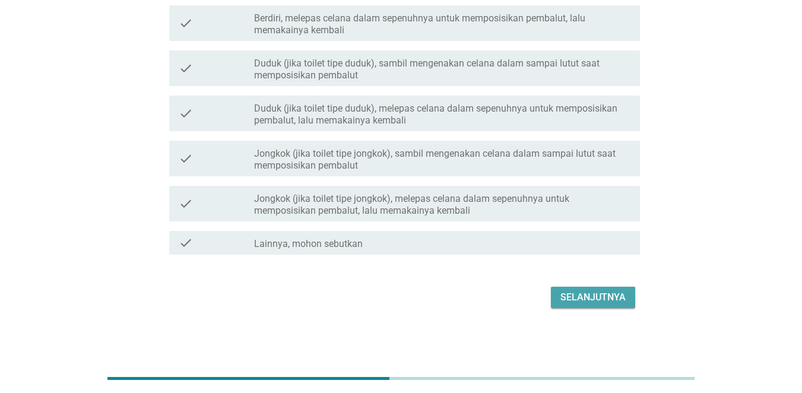
click at [599, 289] on button "Selanjutnya" at bounding box center [593, 297] width 84 height 21
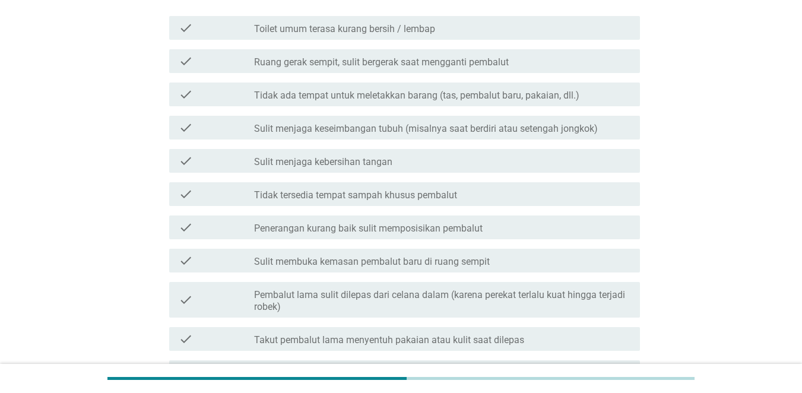
scroll to position [173, 0]
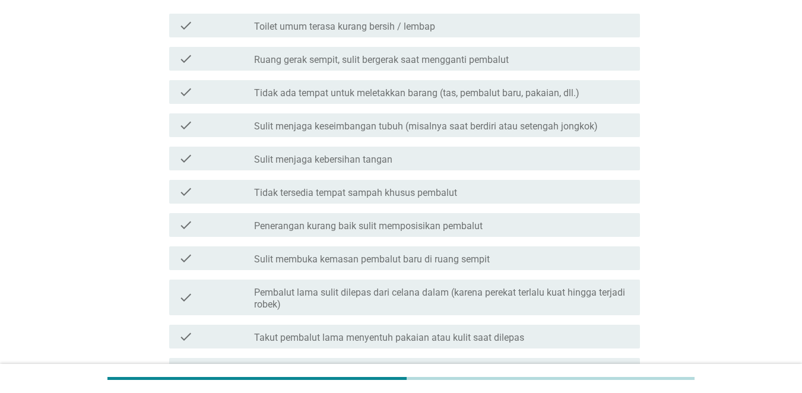
click at [505, 52] on div "check_box_outline_blank Ruang gerak sempit, sulit bergerak saat mengganti pemba…" at bounding box center [442, 59] width 377 height 14
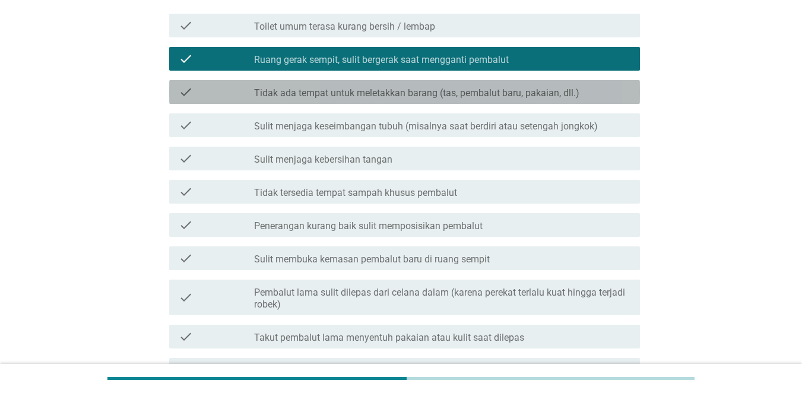
click at [546, 83] on div "check check_box_outline_blank Tidak ada tempat untuk meletakkan barang (tas, pe…" at bounding box center [404, 92] width 471 height 24
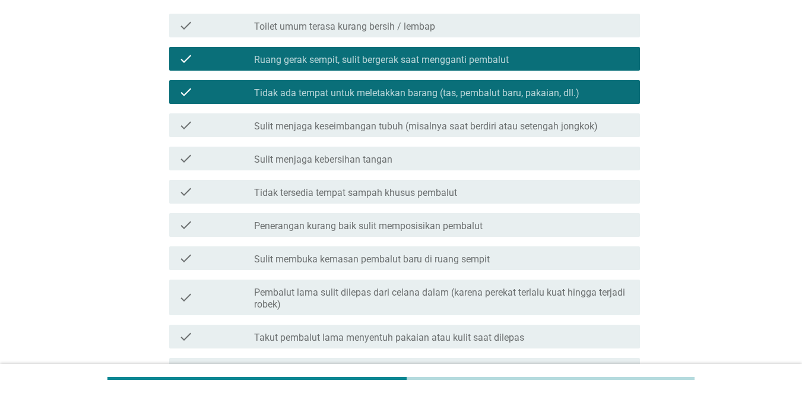
scroll to position [300, 0]
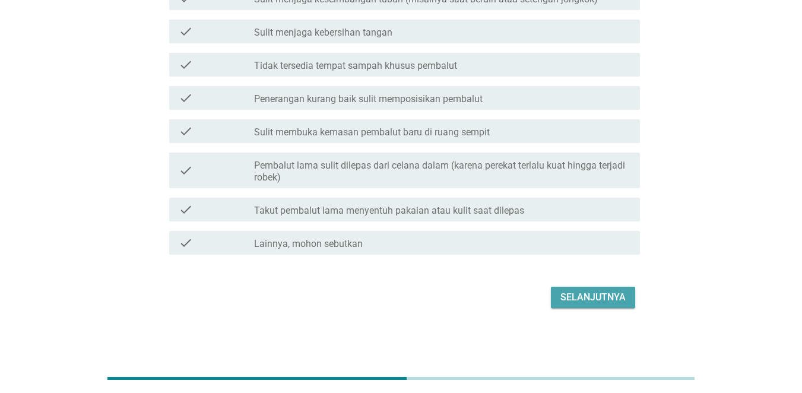
click at [615, 300] on div "Selanjutnya" at bounding box center [593, 297] width 65 height 14
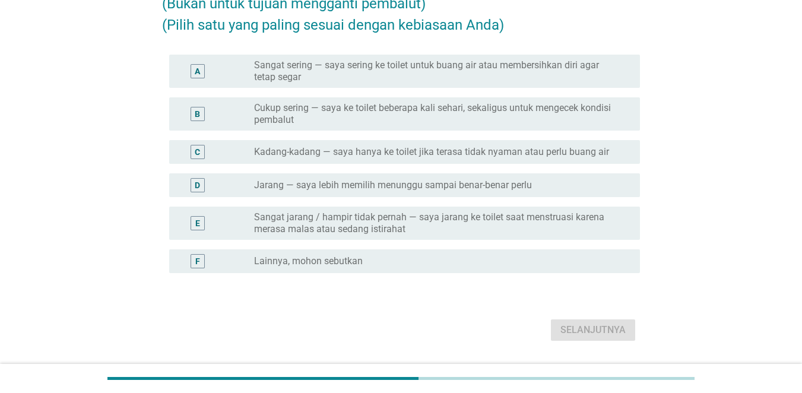
scroll to position [126, 0]
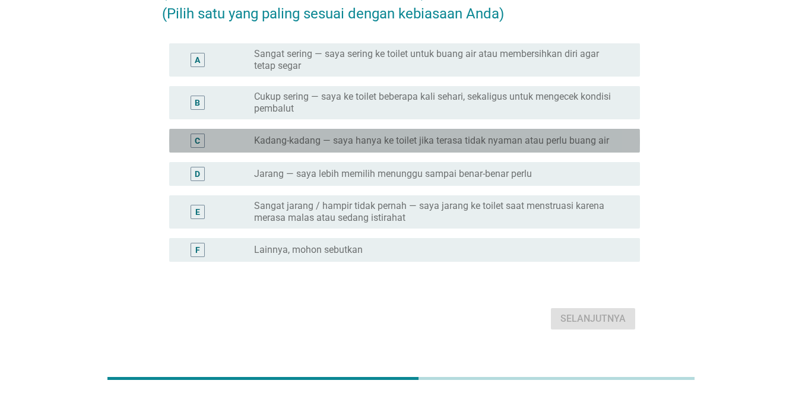
click at [511, 148] on div "C radio_button_unchecked Kadang-kadang — saya hanya ke toilet jika terasa tidak…" at bounding box center [404, 141] width 471 height 24
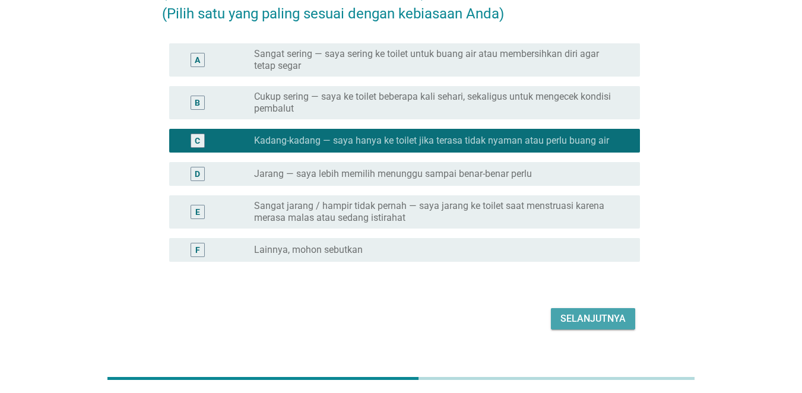
click at [590, 315] on div "Selanjutnya" at bounding box center [593, 319] width 65 height 14
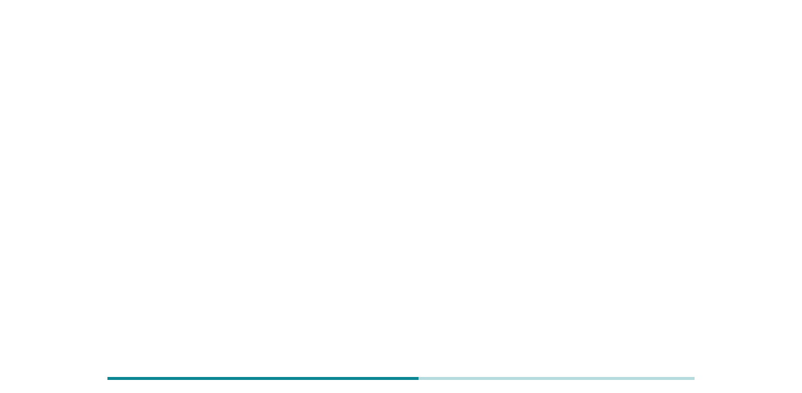
scroll to position [0, 0]
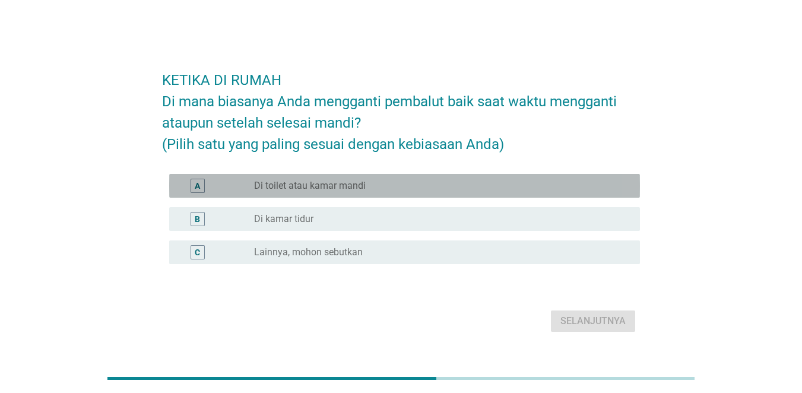
click at [442, 189] on div "radio_button_unchecked Di toilet atau kamar mandi" at bounding box center [437, 186] width 367 height 12
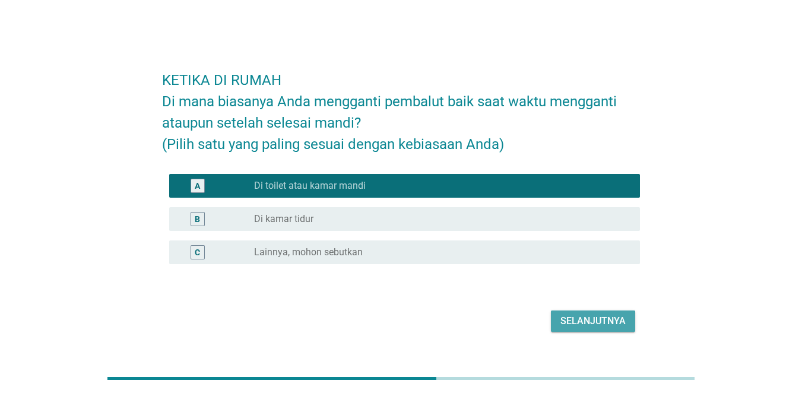
click at [596, 313] on button "Selanjutnya" at bounding box center [593, 321] width 84 height 21
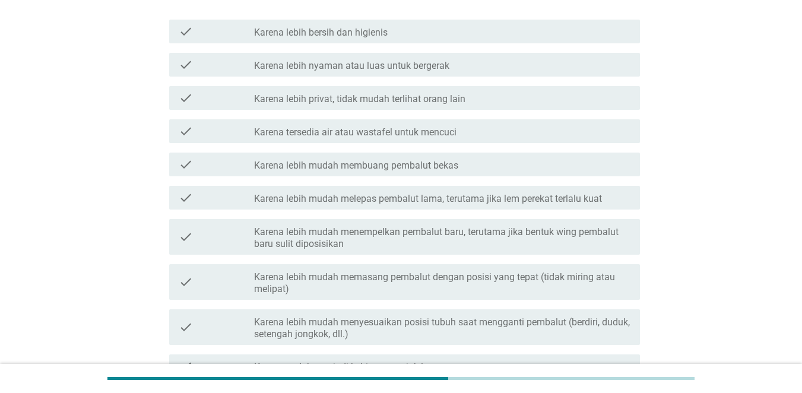
scroll to position [215, 0]
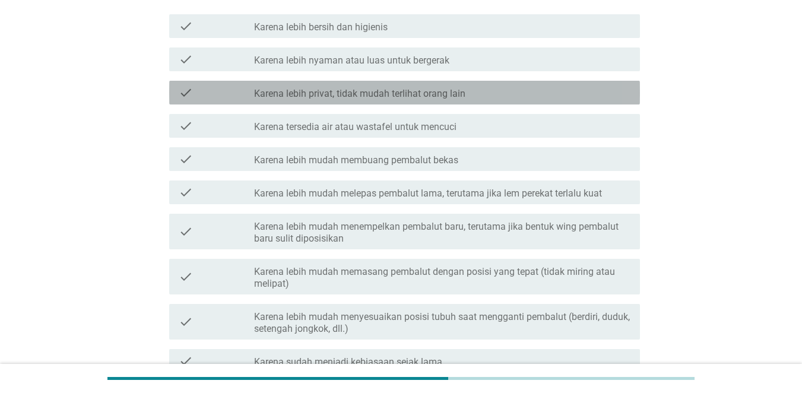
click at [521, 94] on div "check_box_outline_blank Karena lebih privat, tidak mudah terlihat orang lain" at bounding box center [442, 93] width 377 height 14
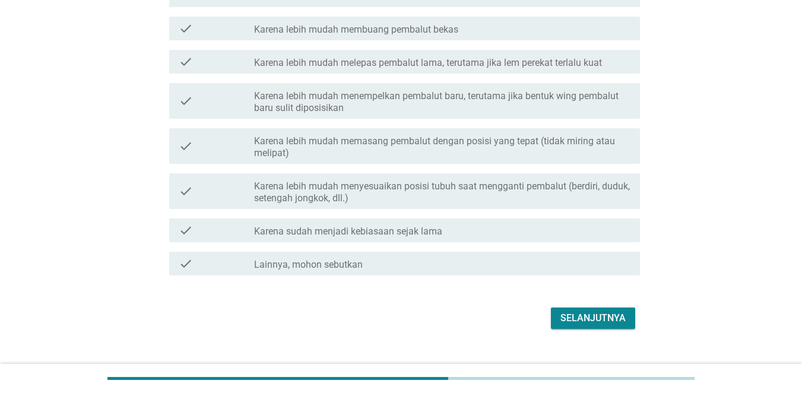
scroll to position [348, 0]
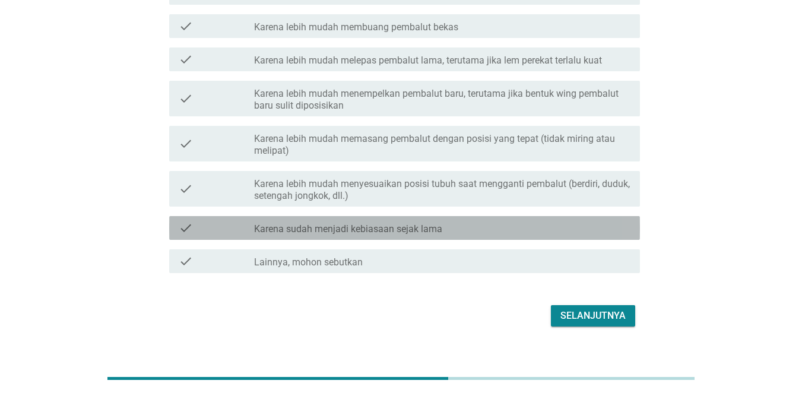
click at [555, 233] on div "check_box_outline_blank Karena sudah menjadi kebiasaan sejak lama" at bounding box center [442, 228] width 377 height 14
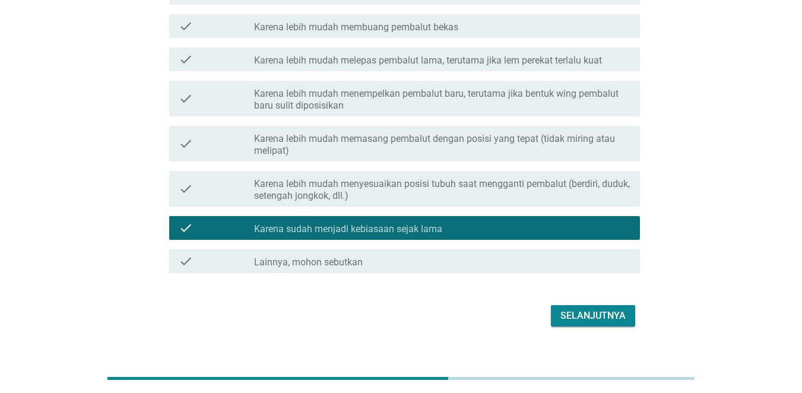
click at [594, 310] on div "Selanjutnya" at bounding box center [593, 316] width 65 height 14
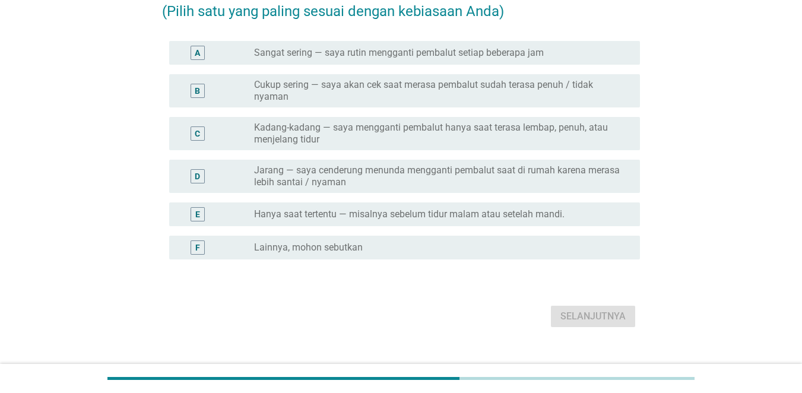
scroll to position [111, 0]
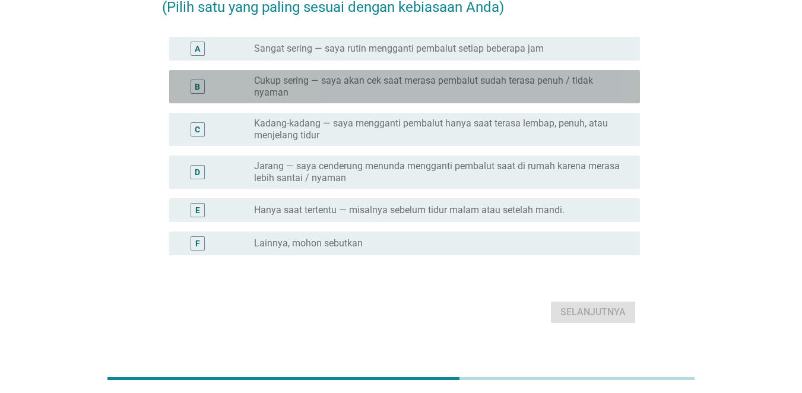
click at [553, 92] on label "Cukup sering — saya akan cek saat merasa pembalut sudah terasa penuh / tidak ny…" at bounding box center [437, 87] width 367 height 24
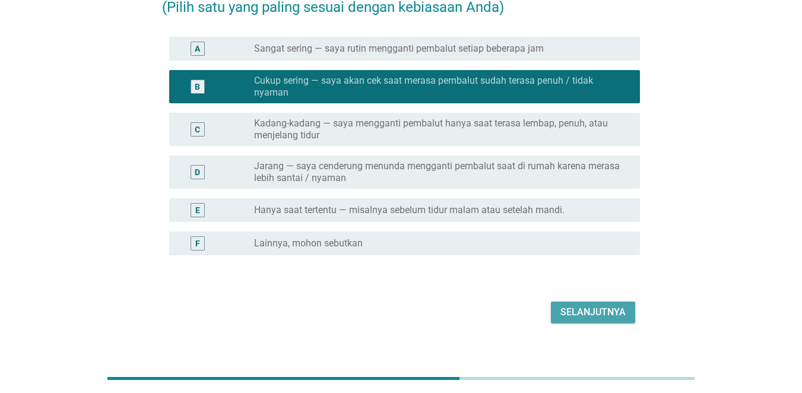
click at [621, 319] on div "Selanjutnya" at bounding box center [593, 312] width 65 height 14
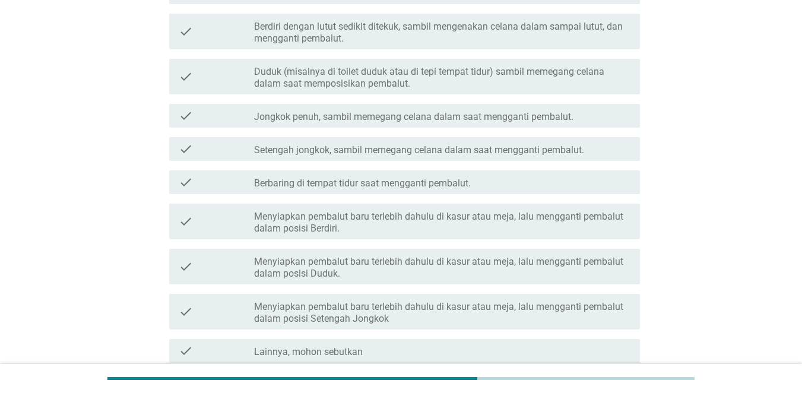
scroll to position [198, 0]
click at [529, 48] on div "check check_box_outline_blank Berdiri dengan lutut sedikit ditekuk, sambil meng…" at bounding box center [404, 30] width 471 height 36
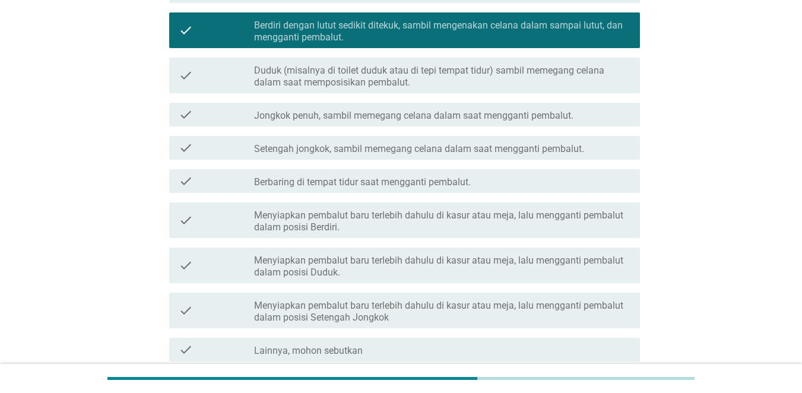
scroll to position [305, 0]
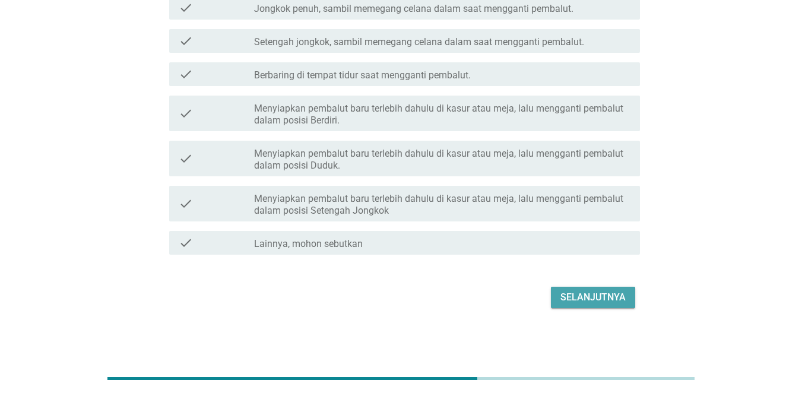
click at [612, 299] on div "Selanjutnya" at bounding box center [593, 297] width 65 height 14
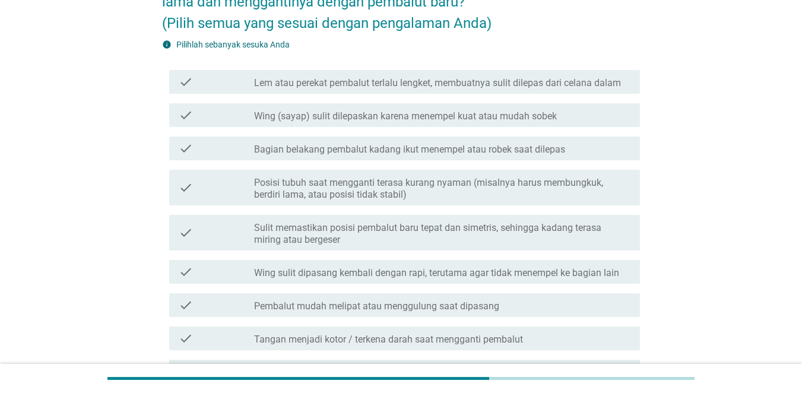
scroll to position [124, 0]
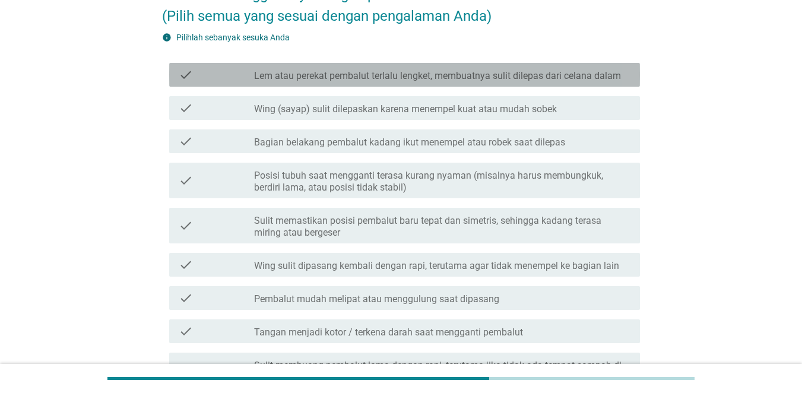
click at [544, 73] on label "Lem atau perekat pembalut terlalu lengket, membuatnya sulit dilepas dari celana…" at bounding box center [437, 76] width 367 height 12
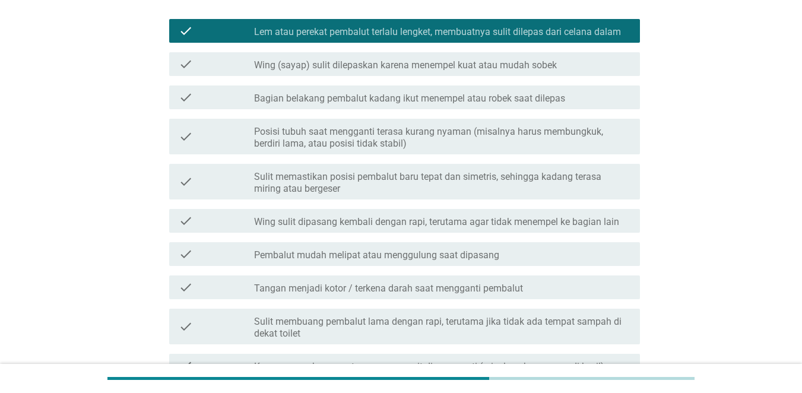
scroll to position [171, 0]
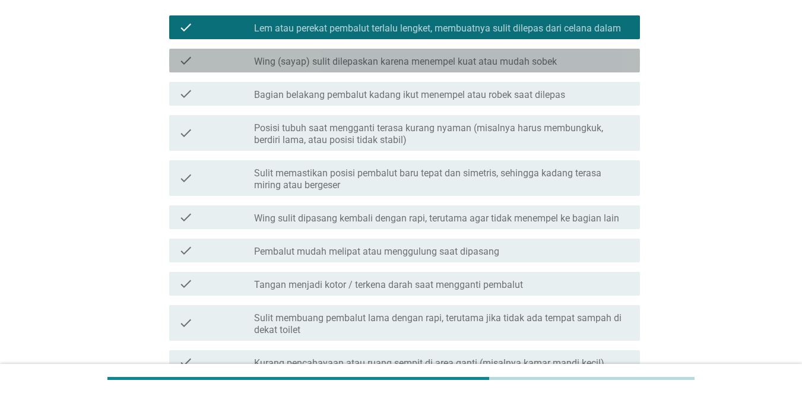
click at [554, 64] on label "Wing (sayap) sulit dilepaskan karena menempel kuat atau mudah sobek" at bounding box center [405, 62] width 303 height 12
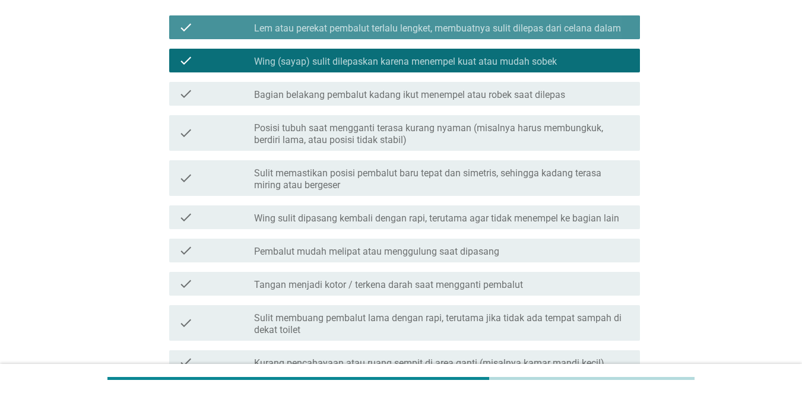
click at [552, 21] on div "check_box Lem atau perekat pembalut terlalu lengket, membuatnya sulit dilepas d…" at bounding box center [442, 27] width 377 height 14
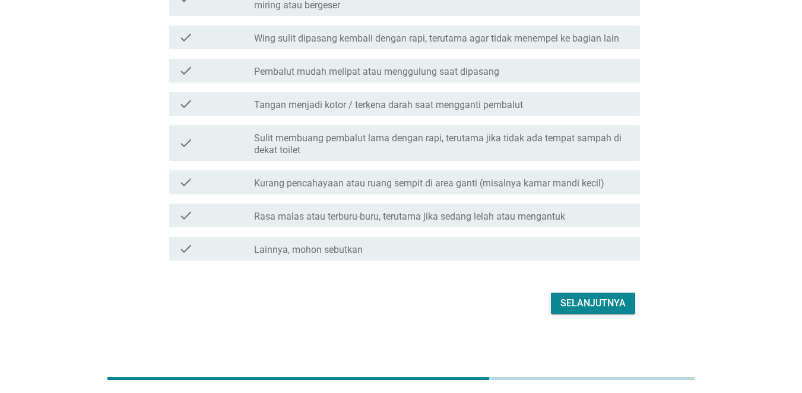
scroll to position [356, 0]
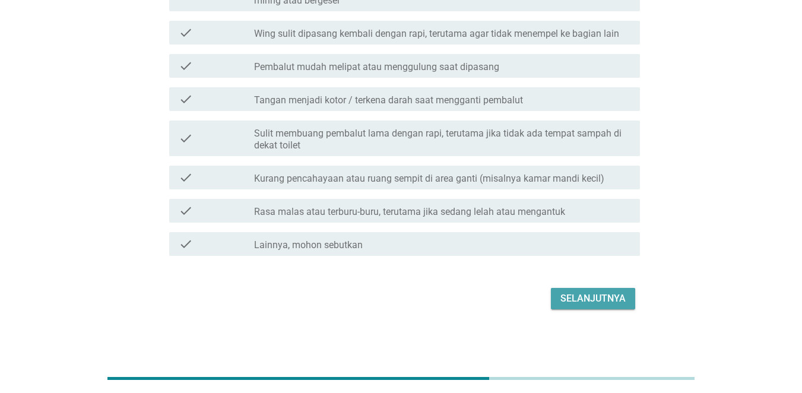
click at [597, 298] on div "Selanjutnya" at bounding box center [593, 299] width 65 height 14
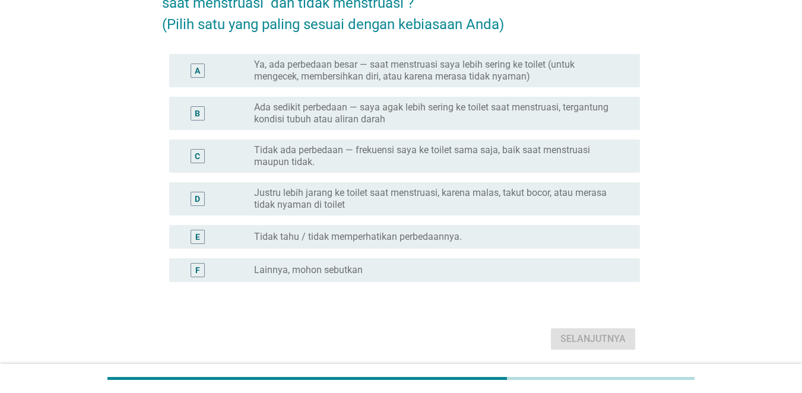
scroll to position [117, 0]
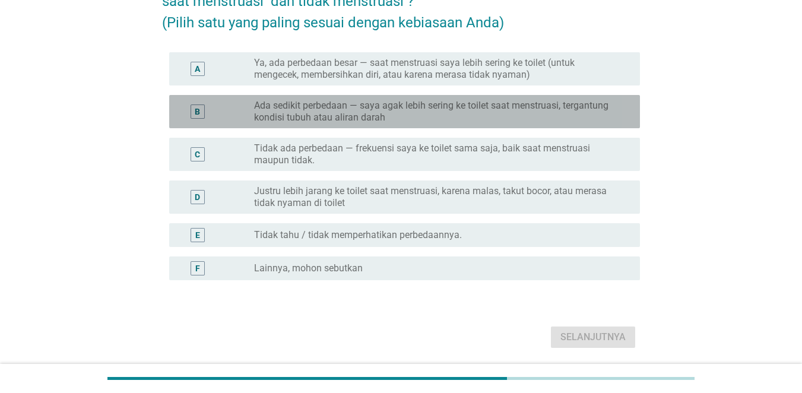
click at [553, 110] on label "Ada sedikit perbedaan — saya agak lebih sering ke toilet saat menstruasi, terga…" at bounding box center [437, 112] width 367 height 24
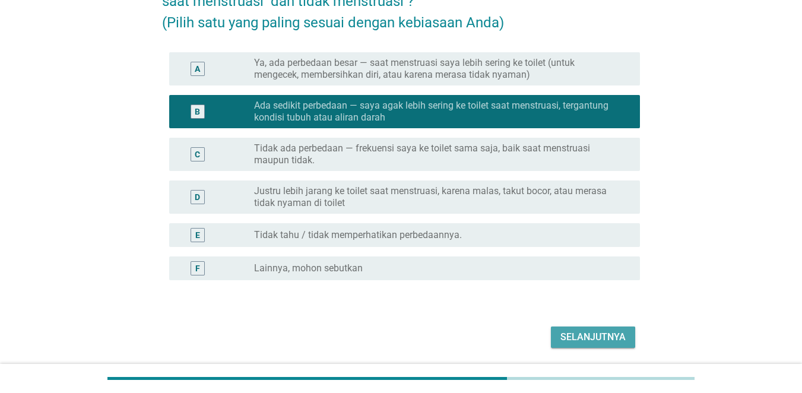
click at [628, 333] on button "Selanjutnya" at bounding box center [593, 337] width 84 height 21
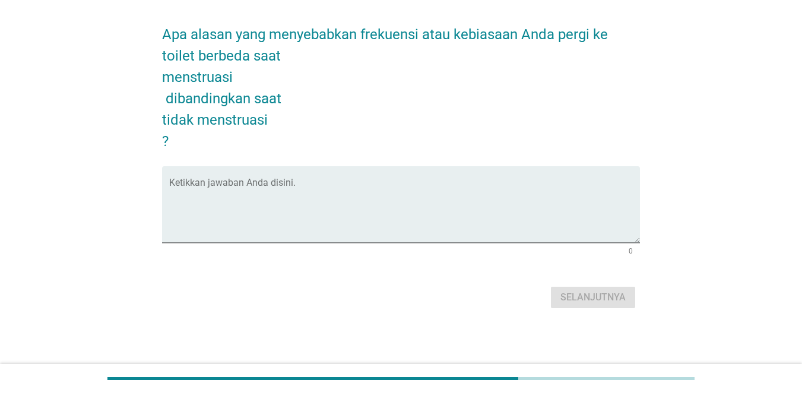
scroll to position [0, 0]
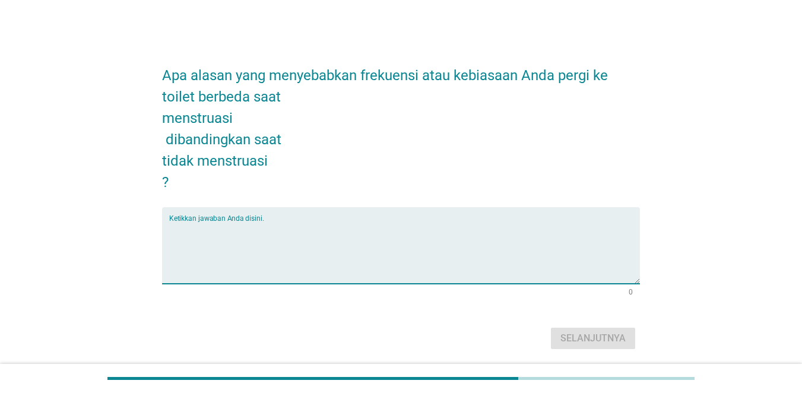
click at [482, 268] on textarea "Ketikkan jawaban Anda disini." at bounding box center [404, 253] width 471 height 62
type textarea "lebih sering cek pembalut"
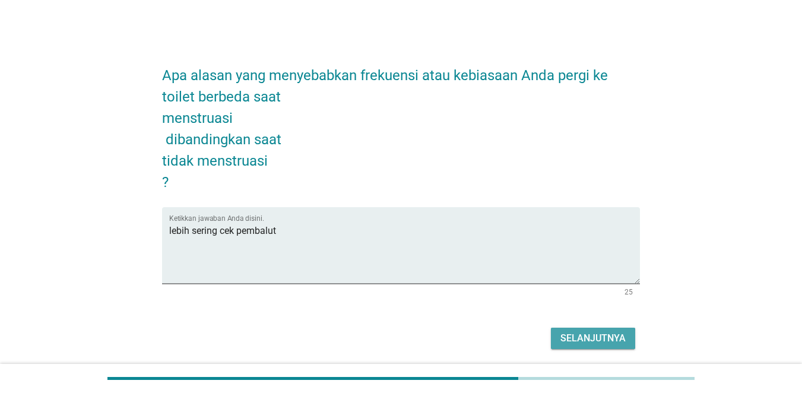
click at [560, 333] on button "Selanjutnya" at bounding box center [593, 338] width 84 height 21
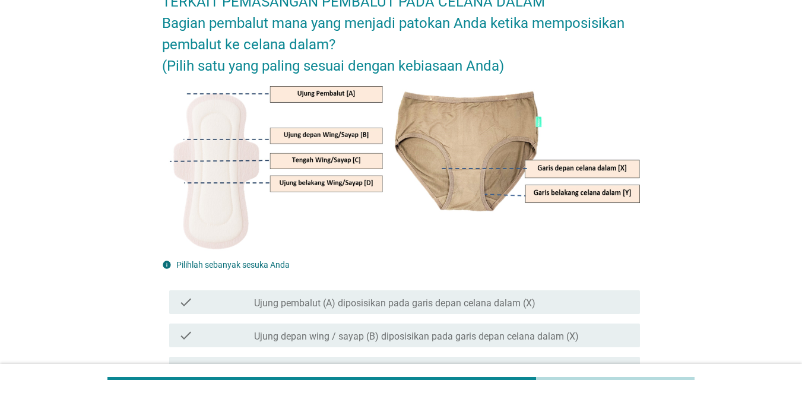
scroll to position [76, 0]
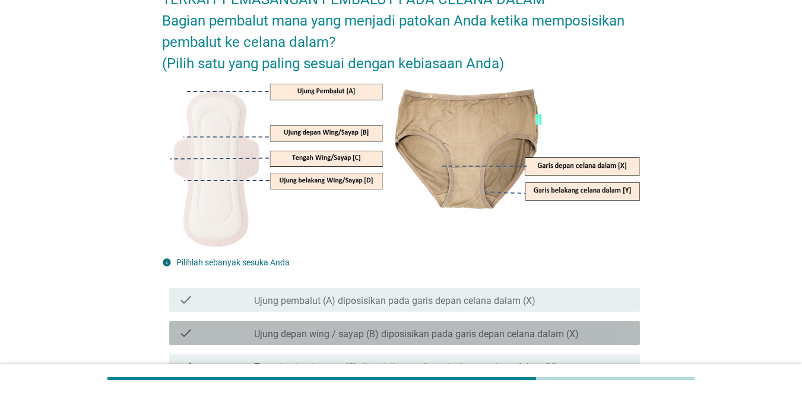
click at [559, 328] on label "Ujung depan wing / sayap (B) diposisikan pada garis depan celana dalam (X)" at bounding box center [416, 334] width 325 height 12
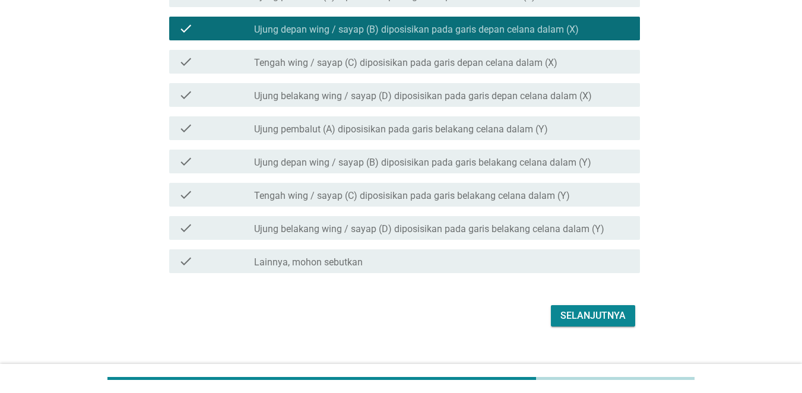
scroll to position [400, 0]
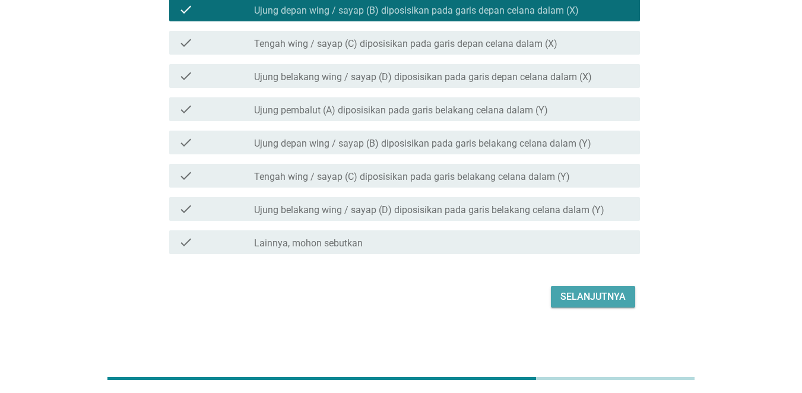
click at [600, 294] on div "Selanjutnya" at bounding box center [593, 297] width 65 height 14
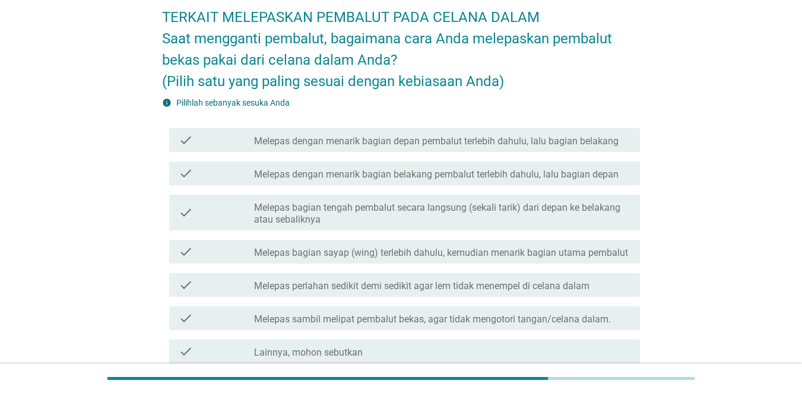
scroll to position [60, 0]
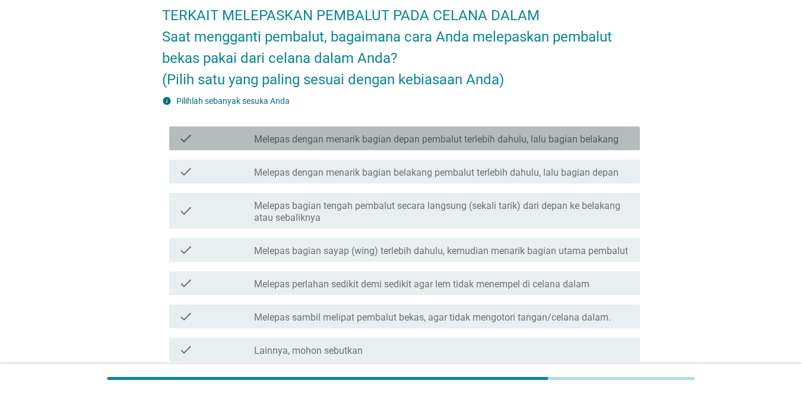
click at [597, 141] on label "Melepas dengan menarik bagian depan pembalut terlebih dahulu, lalu bagian belak…" at bounding box center [436, 140] width 365 height 12
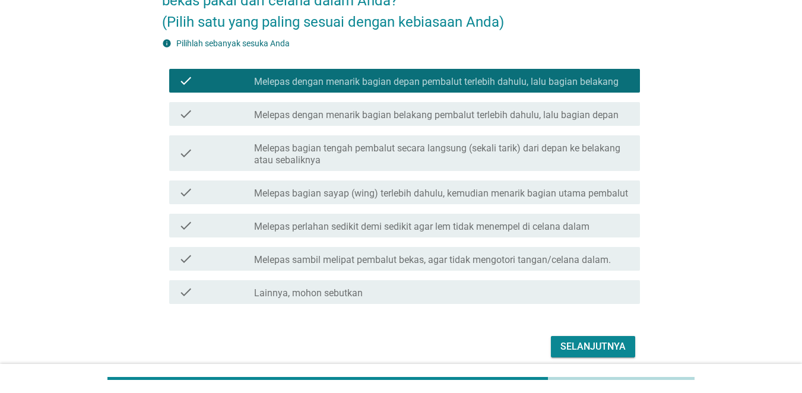
scroll to position [167, 0]
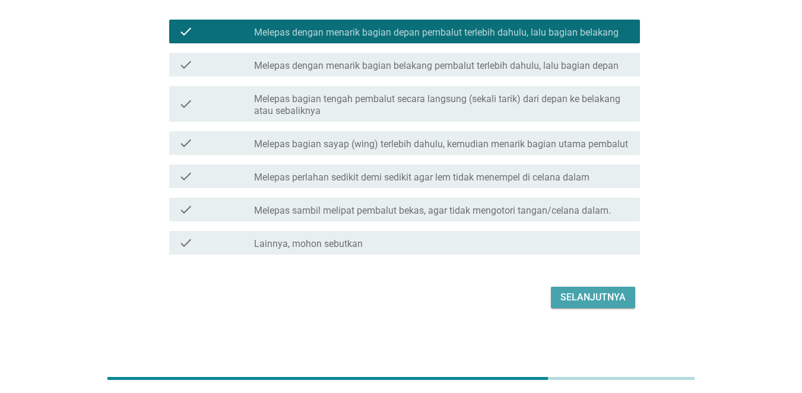
click at [605, 289] on button "Selanjutnya" at bounding box center [593, 297] width 84 height 21
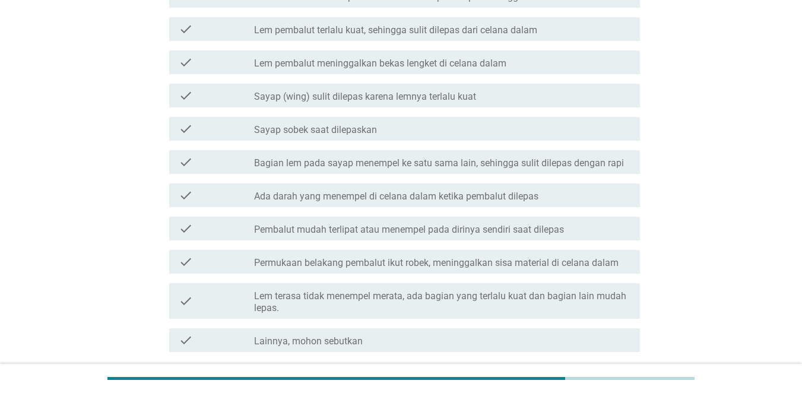
scroll to position [204, 0]
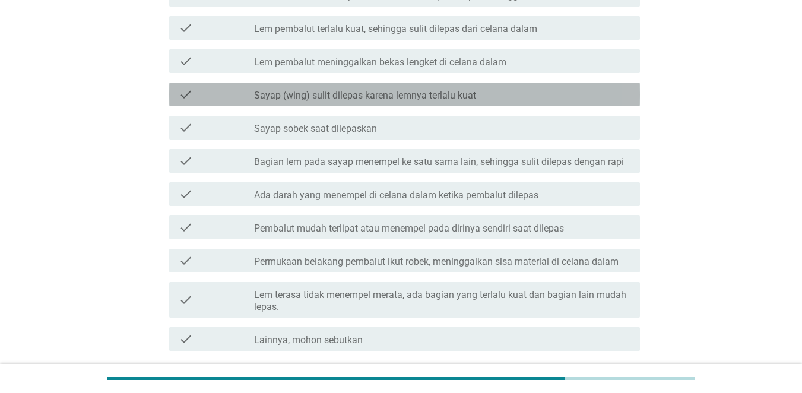
click at [529, 94] on div "check_box_outline_blank Sayap (wing) sulit dilepas karena lemnya terlalu kuat" at bounding box center [442, 94] width 377 height 14
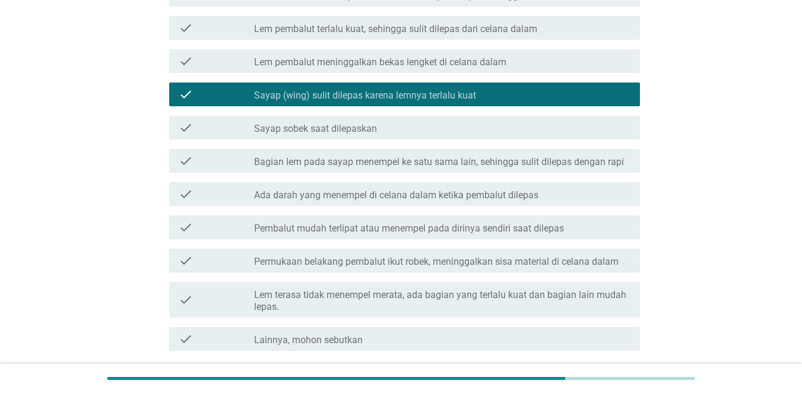
scroll to position [241, 0]
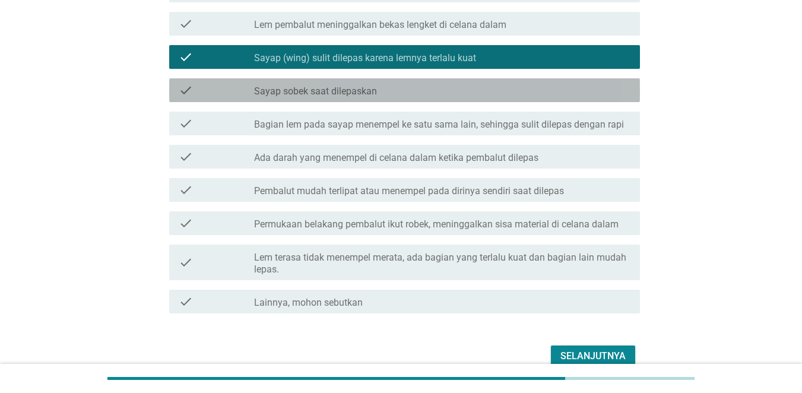
click at [556, 90] on div "check_box_outline_blank Sayap sobek saat dilepaskan" at bounding box center [442, 90] width 377 height 14
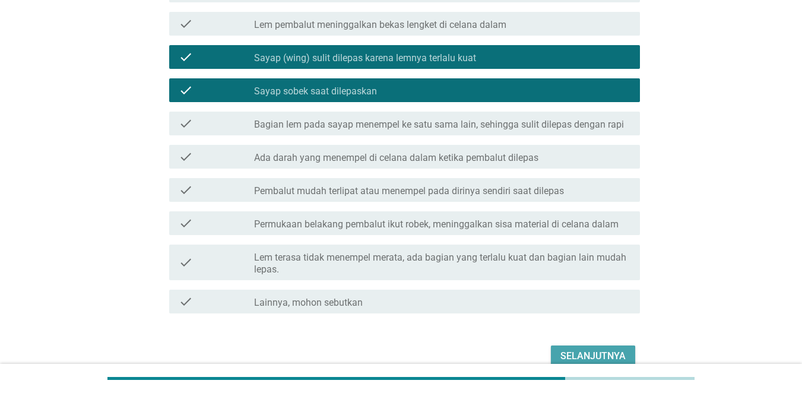
click at [588, 346] on button "Selanjutnya" at bounding box center [593, 356] width 84 height 21
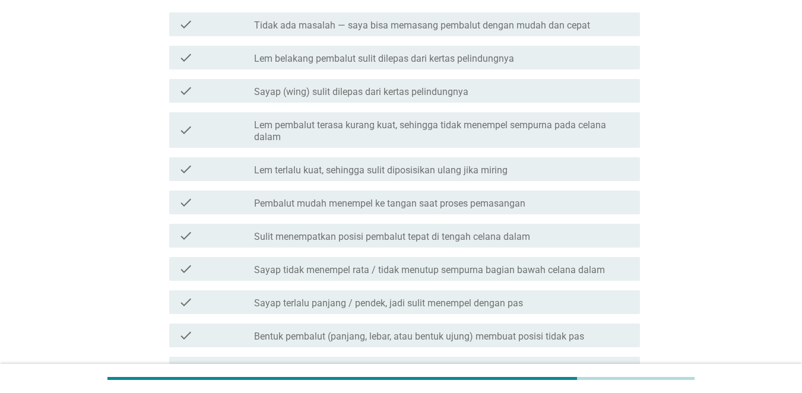
scroll to position [157, 0]
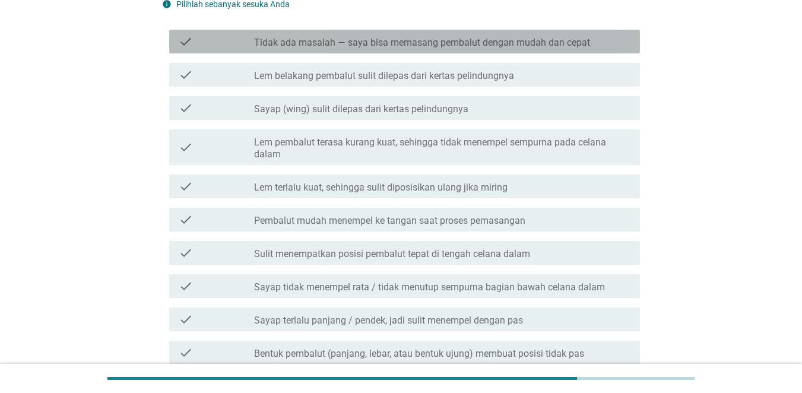
click at [475, 37] on label "Tidak ada masalah — saya bisa memasang pembalut dengan mudah dan cepat" at bounding box center [422, 43] width 336 height 12
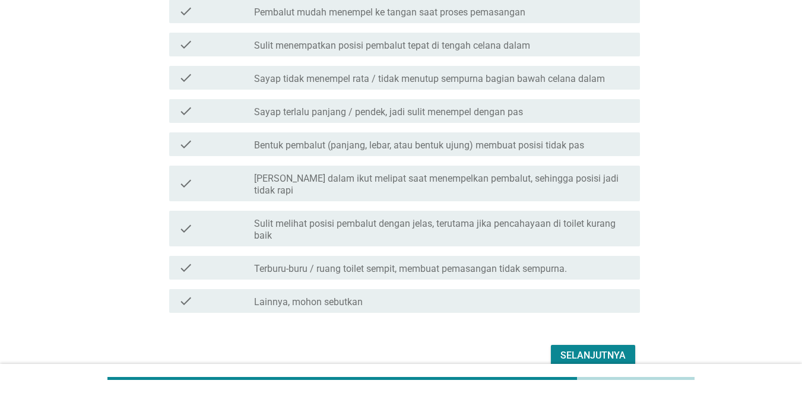
scroll to position [390, 0]
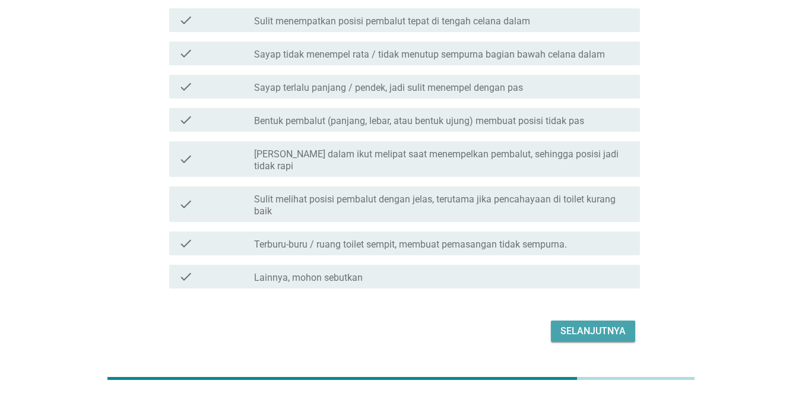
click at [619, 324] on div "Selanjutnya" at bounding box center [593, 331] width 65 height 14
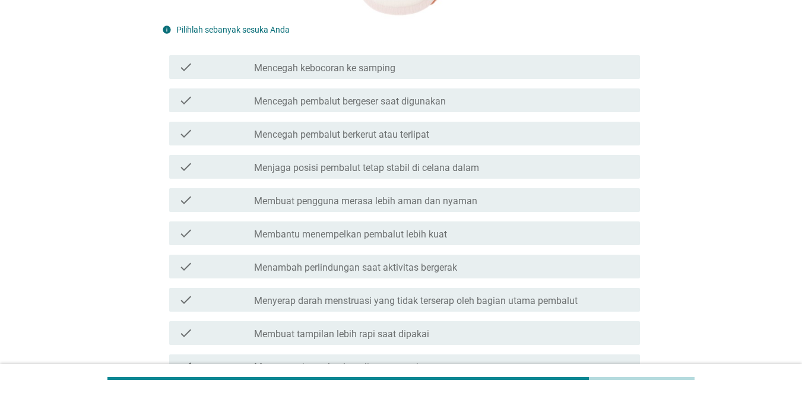
scroll to position [328, 0]
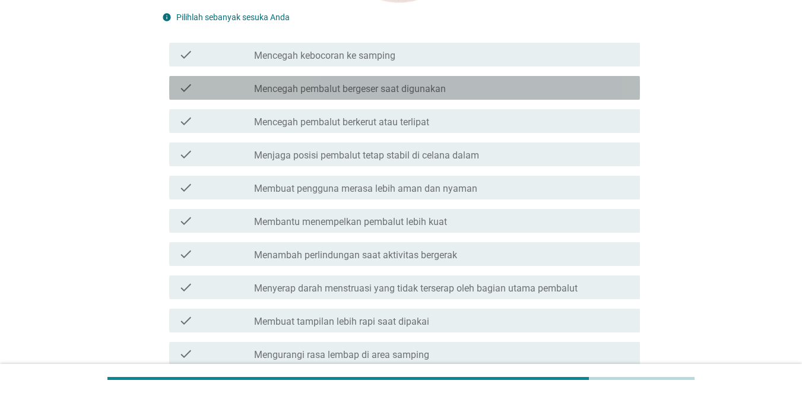
click at [503, 88] on div "check_box_outline_blank Mencegah pembalut bergeser saat digunakan" at bounding box center [442, 88] width 377 height 14
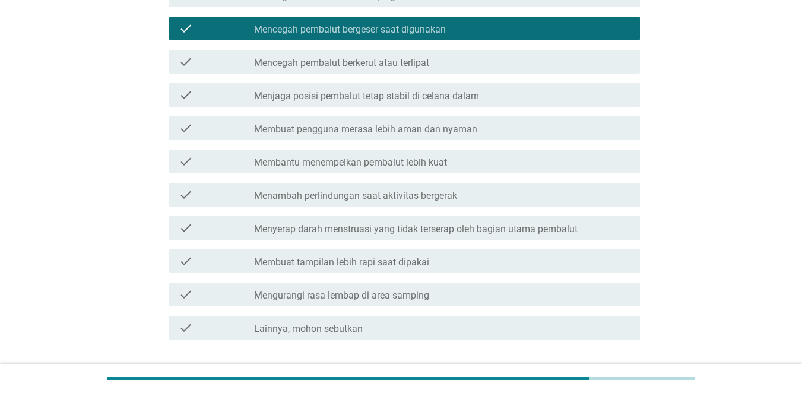
scroll to position [388, 0]
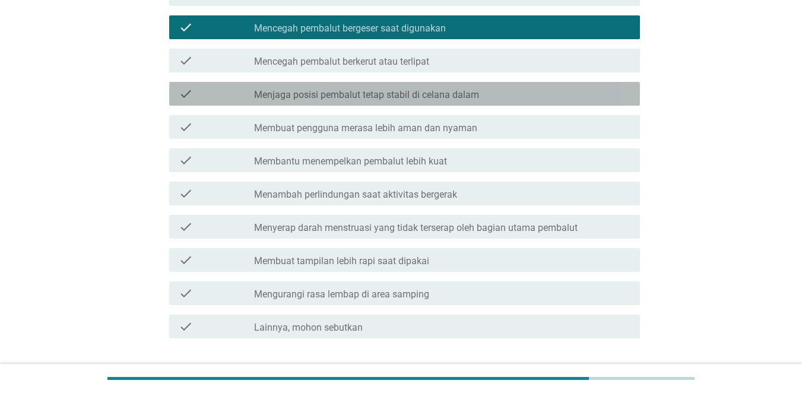
click at [543, 83] on div "check check_box_outline_blank Menjaga posisi pembalut tetap stabil di celana da…" at bounding box center [404, 94] width 471 height 24
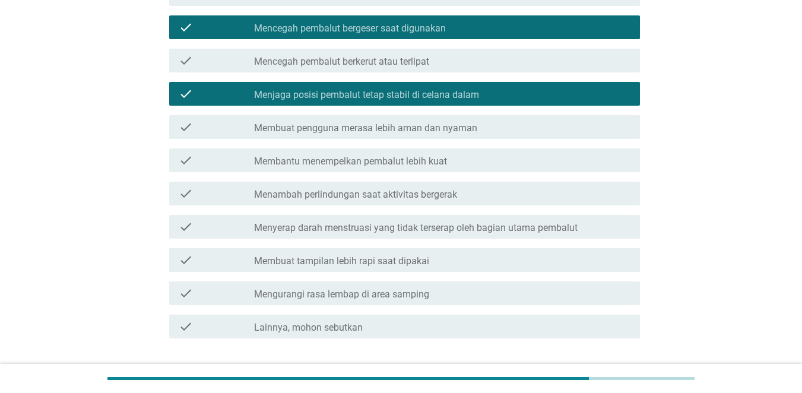
scroll to position [473, 0]
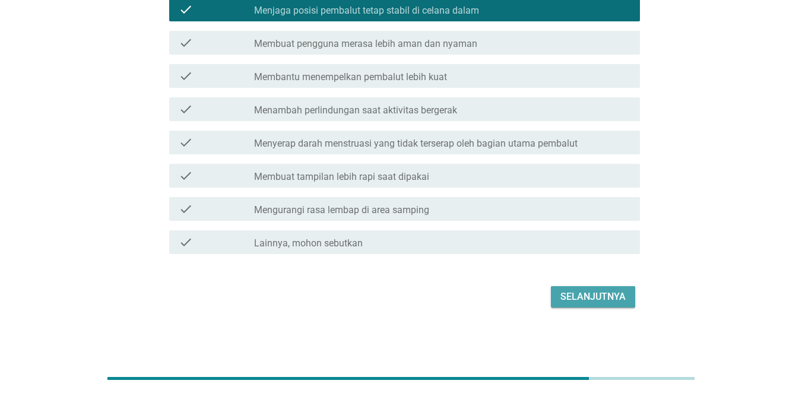
click at [594, 290] on div "Selanjutnya" at bounding box center [593, 297] width 65 height 14
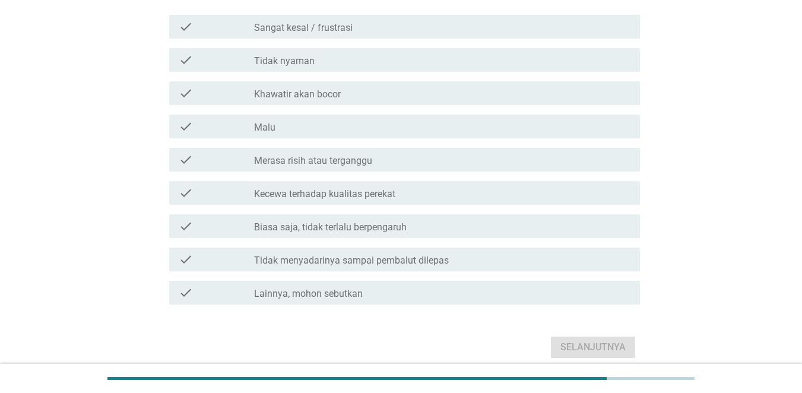
scroll to position [188, 0]
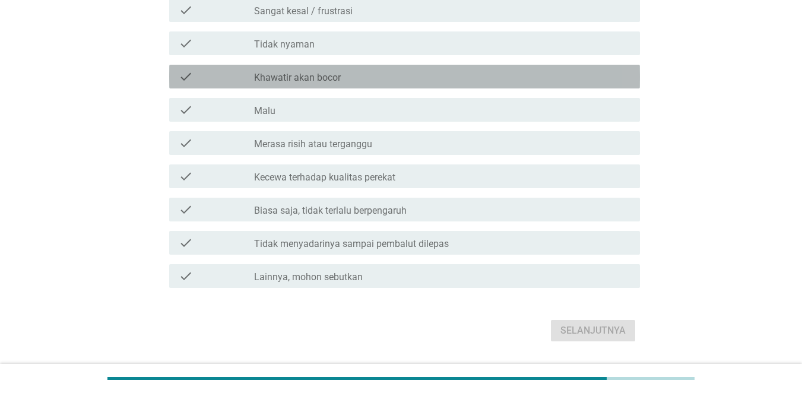
click at [520, 81] on div "check_box_outline_blank Khawatir akan bocor" at bounding box center [442, 76] width 377 height 14
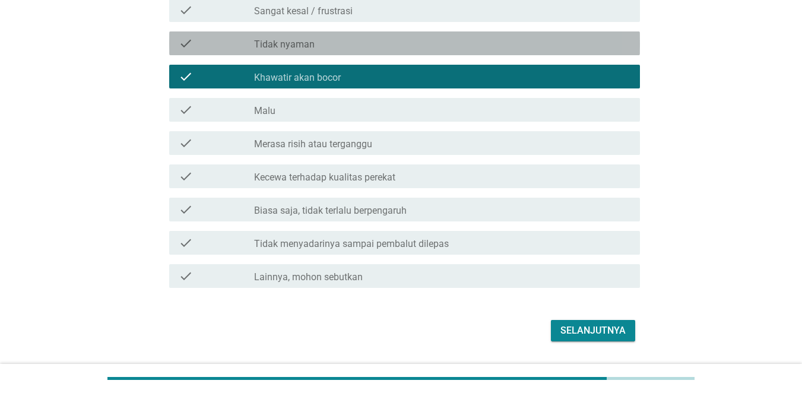
click at [511, 44] on div "check_box_outline_blank Tidak nyaman" at bounding box center [442, 43] width 377 height 14
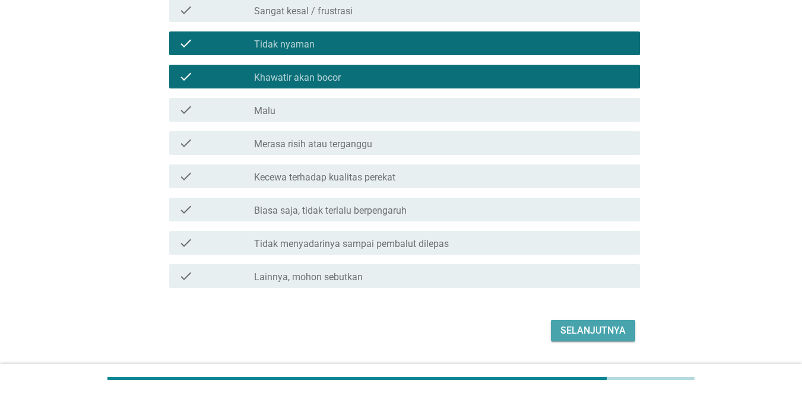
click at [603, 333] on div "Selanjutnya" at bounding box center [593, 331] width 65 height 14
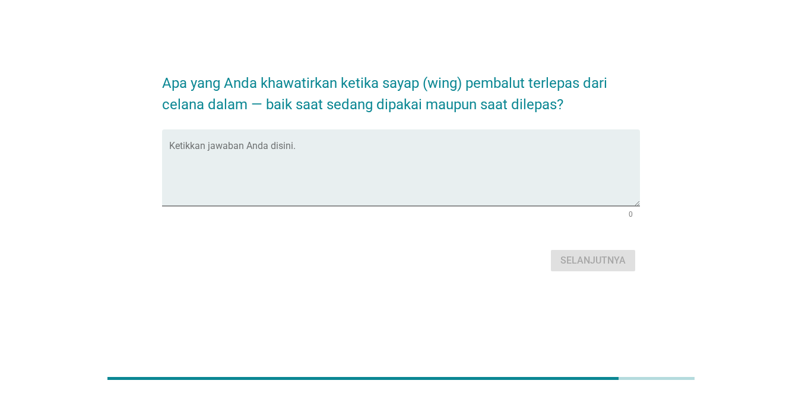
scroll to position [0, 0]
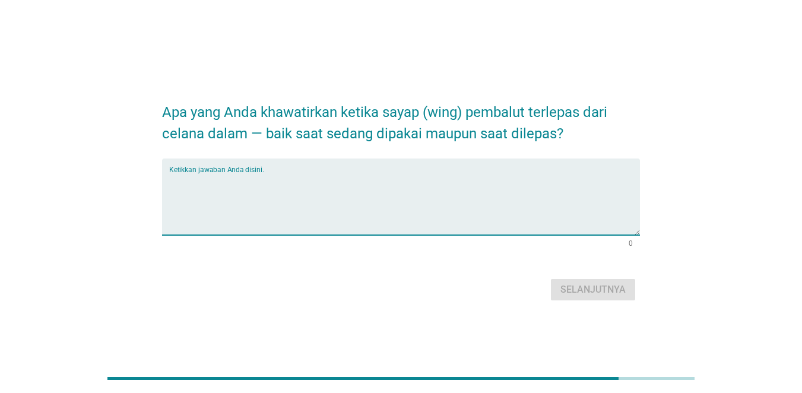
click at [435, 204] on textarea "Ketikkan jawaban Anda disini." at bounding box center [404, 204] width 471 height 62
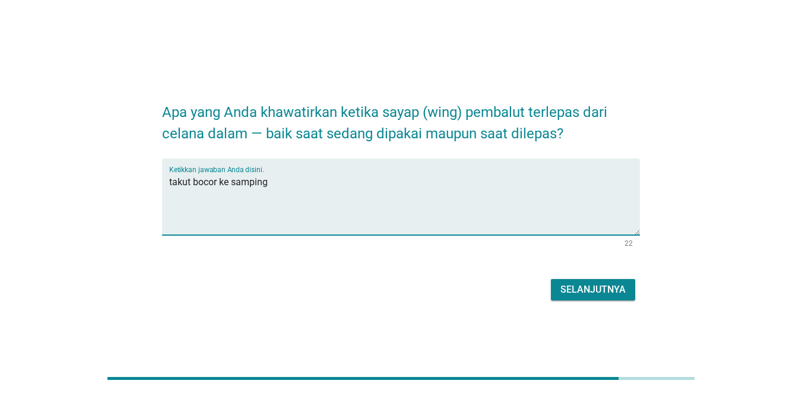
type textarea "takut bocor ke samping"
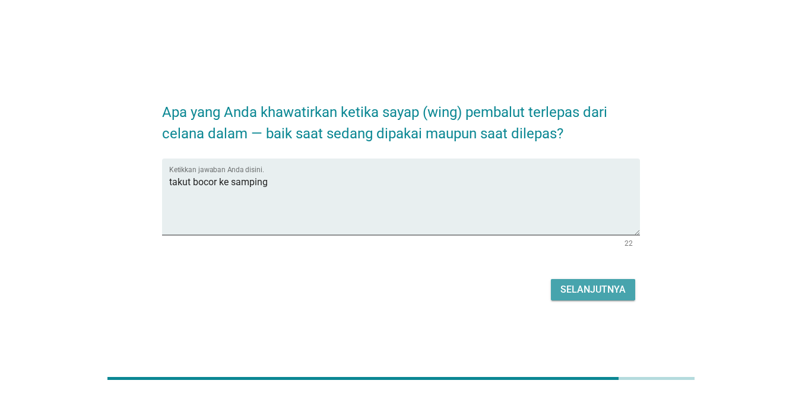
click at [584, 287] on div "Selanjutnya" at bounding box center [593, 290] width 65 height 14
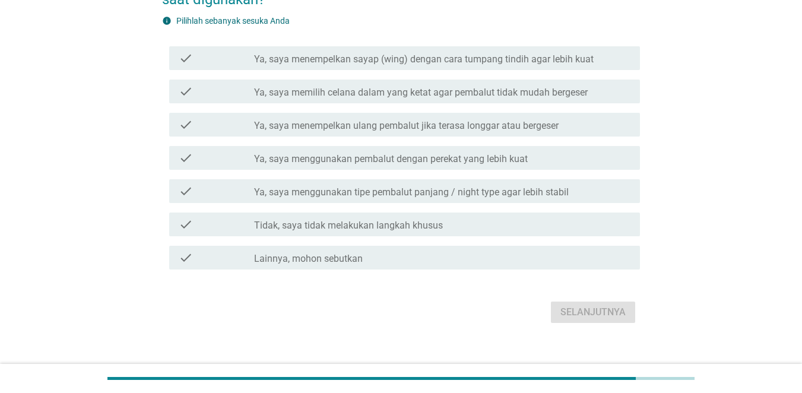
scroll to position [126, 0]
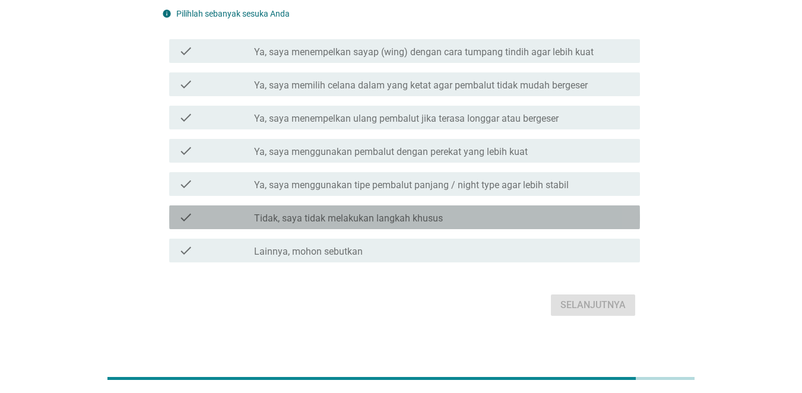
click at [574, 215] on div "check_box_outline_blank Tidak, saya tidak melakukan langkah khusus" at bounding box center [442, 217] width 377 height 14
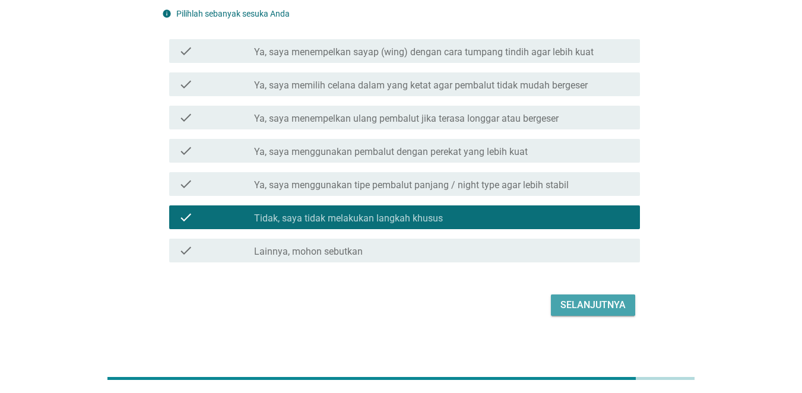
click at [600, 300] on div "Selanjutnya" at bounding box center [593, 305] width 65 height 14
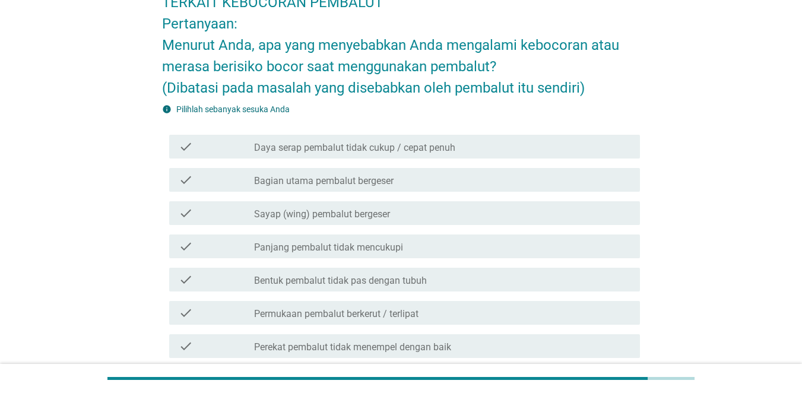
scroll to position [79, 0]
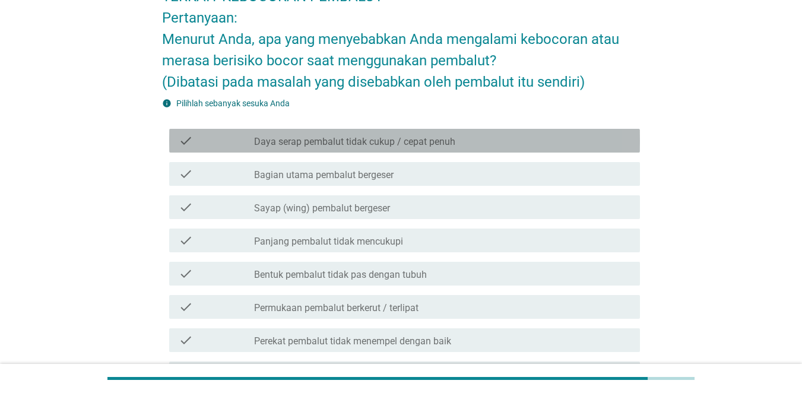
click at [473, 138] on div "check_box_outline_blank Daya serap pembalut tidak cukup / cepat penuh" at bounding box center [442, 141] width 377 height 14
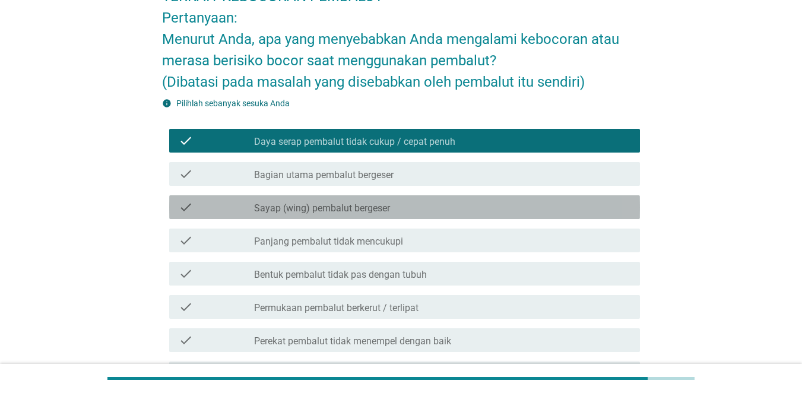
click at [477, 208] on div "check_box_outline_blank Sayap (wing) pembalut bergeser" at bounding box center [442, 207] width 377 height 14
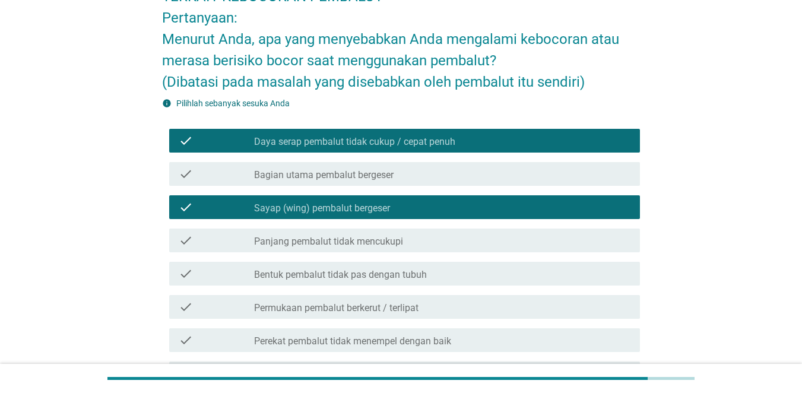
click at [493, 239] on div "check_box_outline_blank Panjang pembalut tidak mencukupi" at bounding box center [442, 240] width 377 height 14
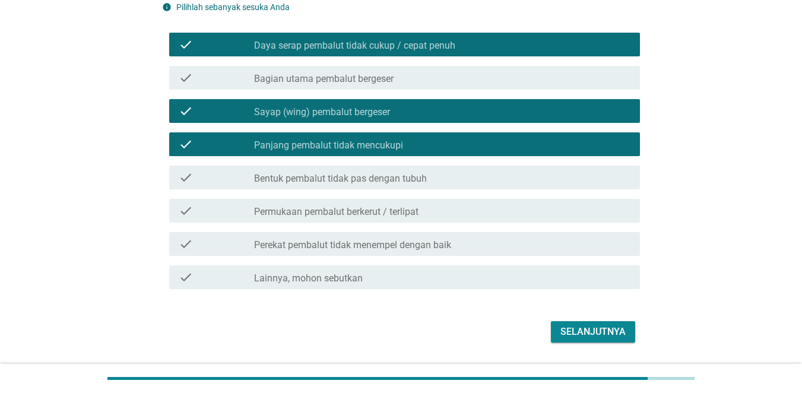
scroll to position [210, 0]
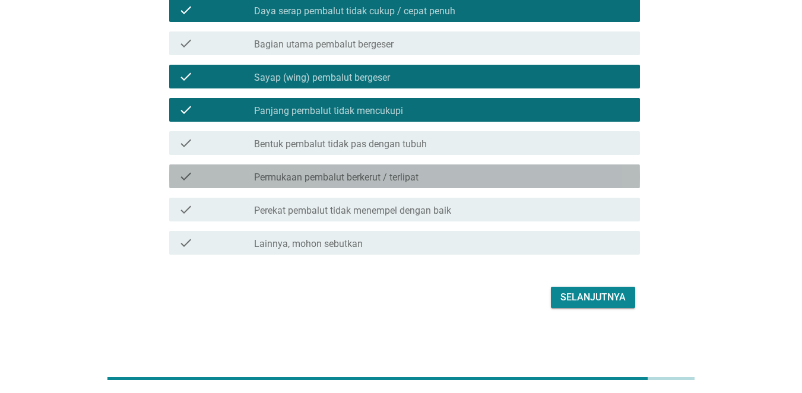
click at [505, 179] on div "check_box_outline_blank Permukaan pembalut berkerut / terlipat" at bounding box center [442, 176] width 377 height 14
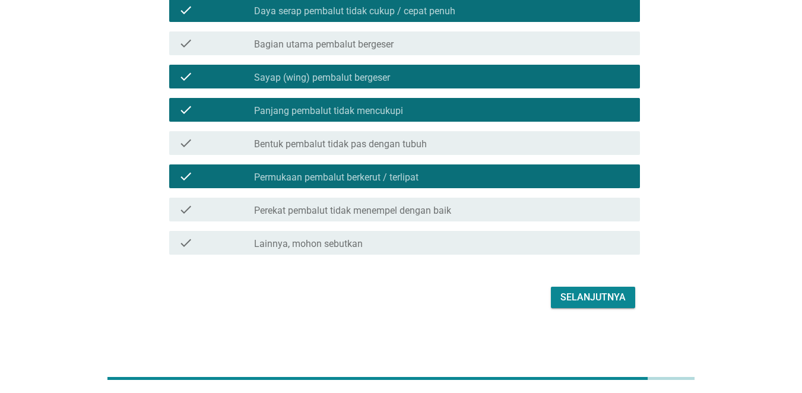
click at [597, 294] on div "Selanjutnya" at bounding box center [593, 297] width 65 height 14
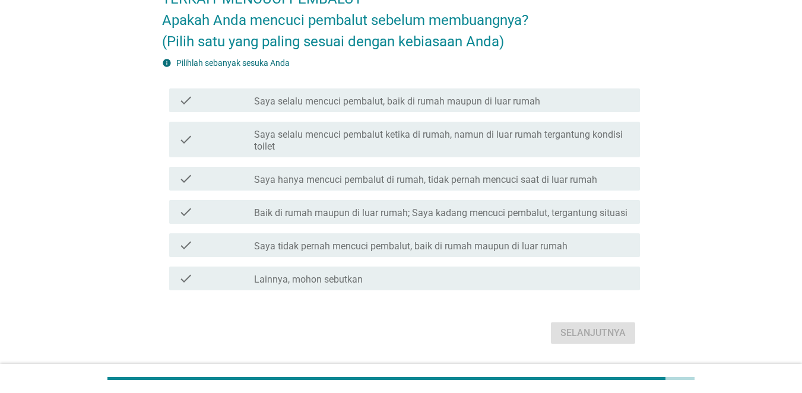
scroll to position [86, 0]
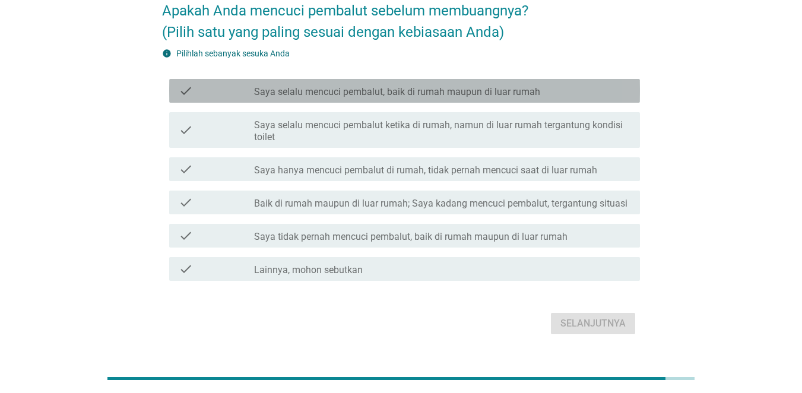
click at [571, 96] on div "check_box_outline_blank Saya selalu mencuci pembalut, baik di rumah maupun di l…" at bounding box center [442, 91] width 377 height 14
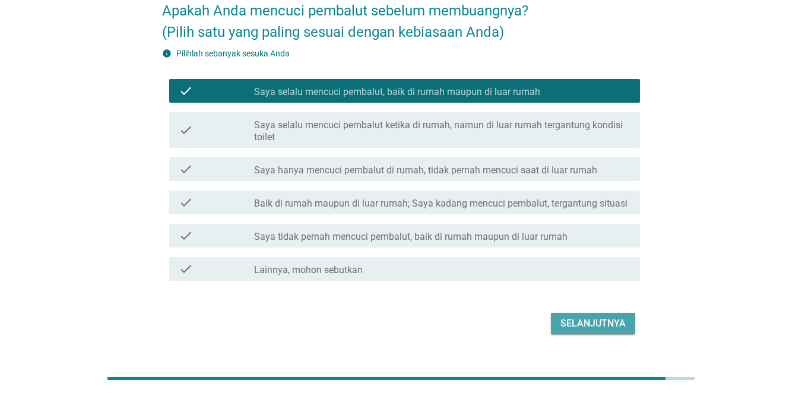
click at [602, 318] on div "Selanjutnya" at bounding box center [593, 324] width 65 height 14
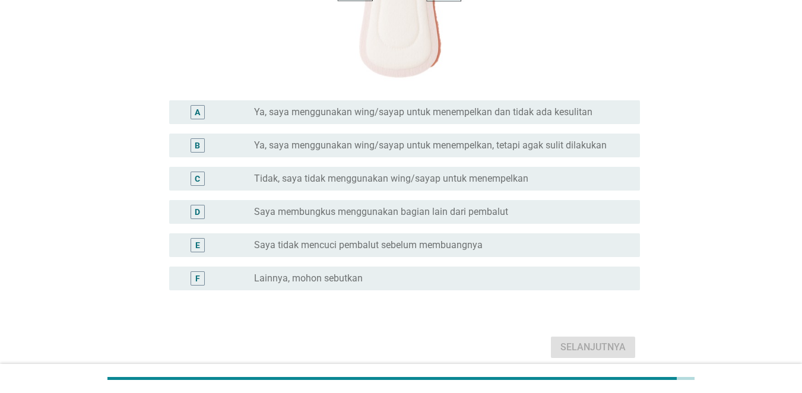
scroll to position [299, 0]
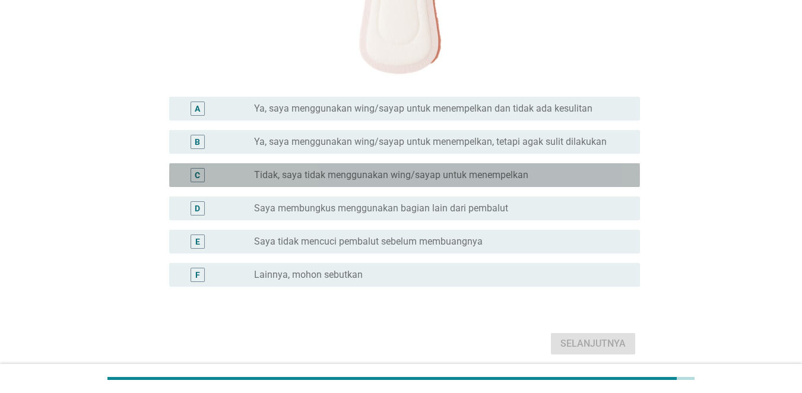
click at [532, 176] on div "radio_button_unchecked Tidak, saya tidak menggunakan wing/sayap untuk menempelk…" at bounding box center [437, 175] width 367 height 12
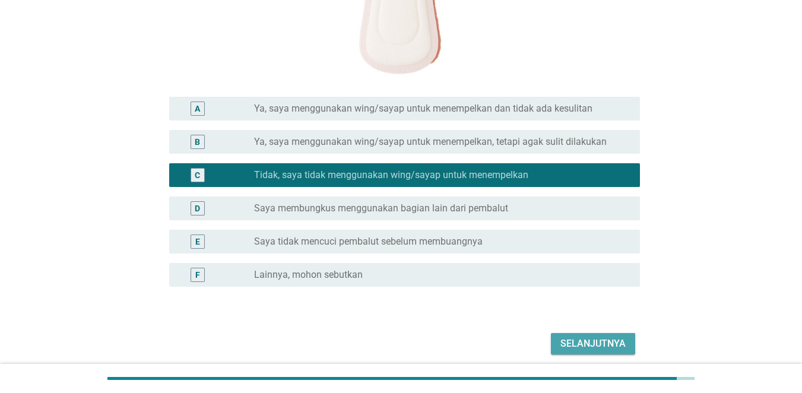
click at [569, 340] on div "Selanjutnya" at bounding box center [593, 344] width 65 height 14
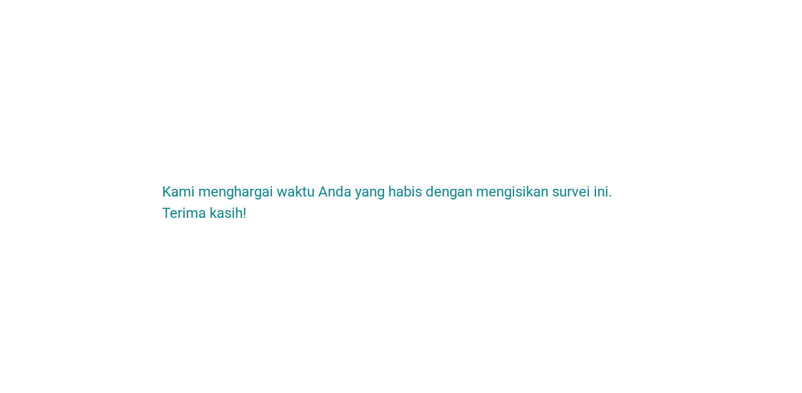
scroll to position [0, 0]
